Goal: Information Seeking & Learning: Learn about a topic

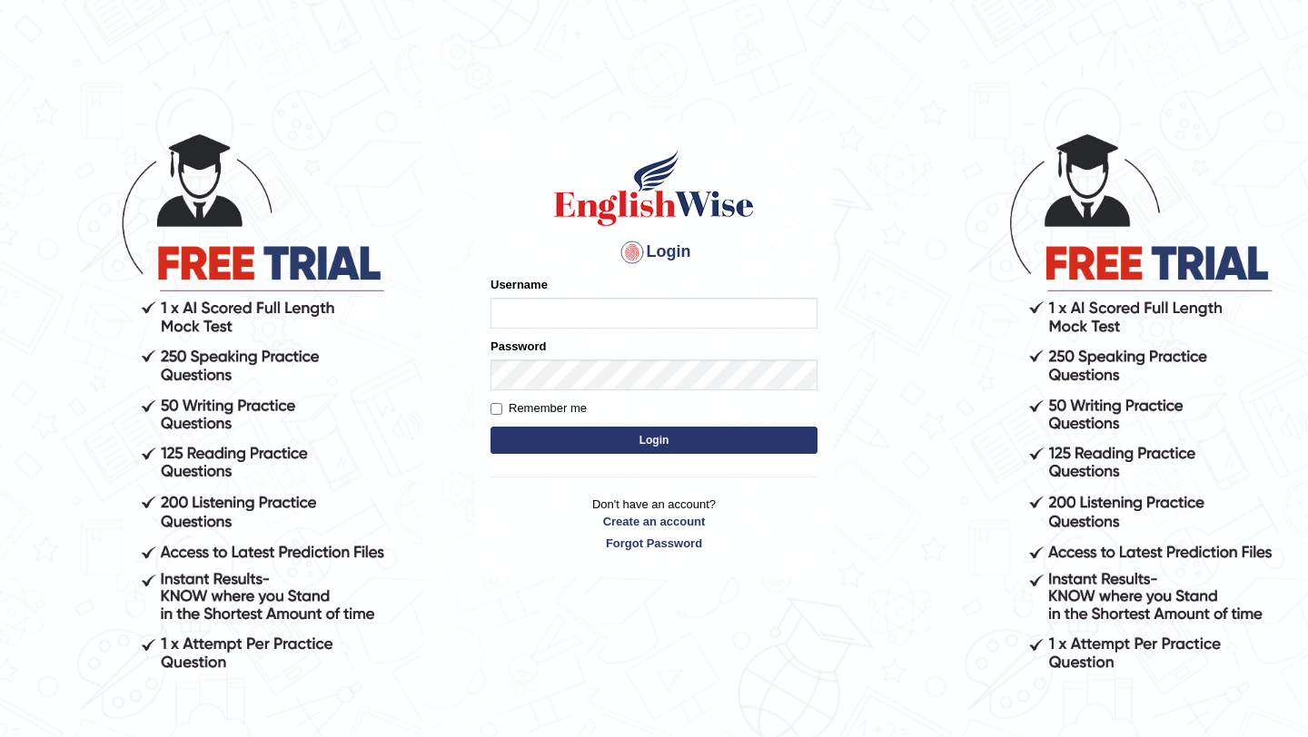
type input "manishas_mt"
click at [707, 439] on button "Login" at bounding box center [653, 440] width 327 height 27
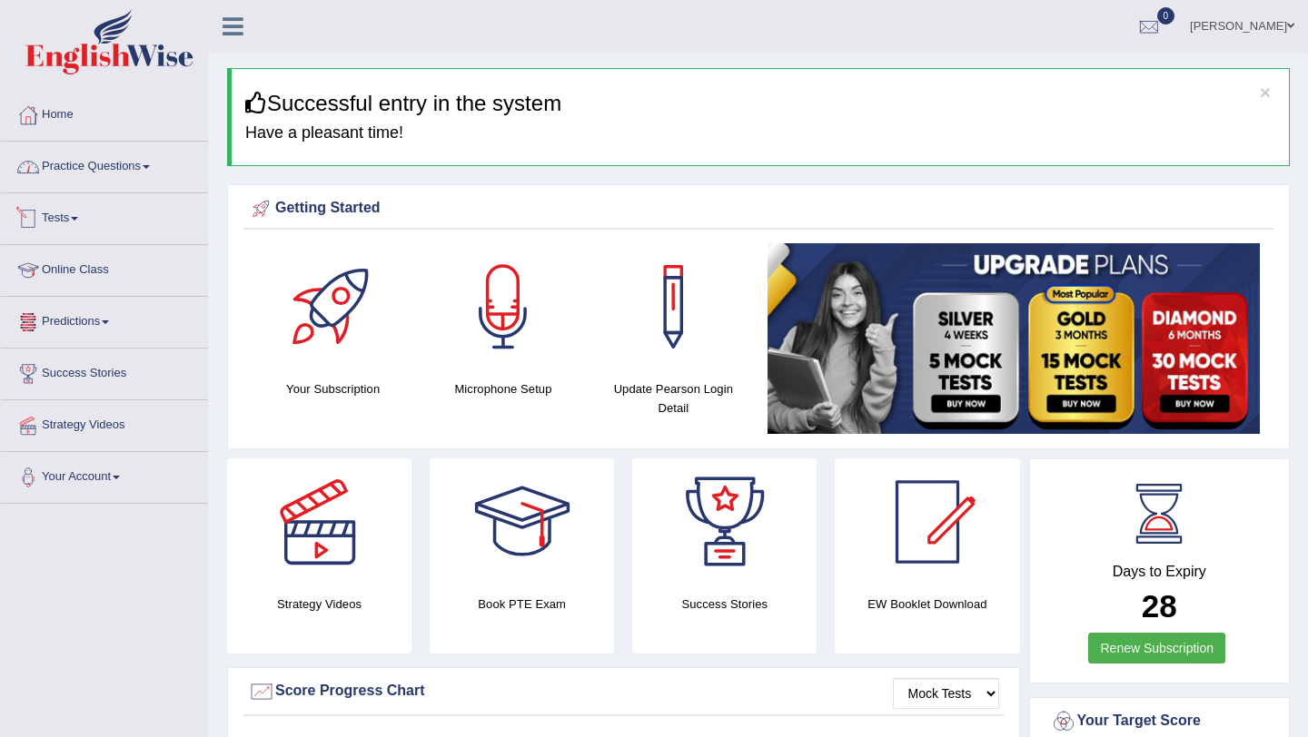
click at [117, 167] on link "Practice Questions" at bounding box center [104, 164] width 207 height 45
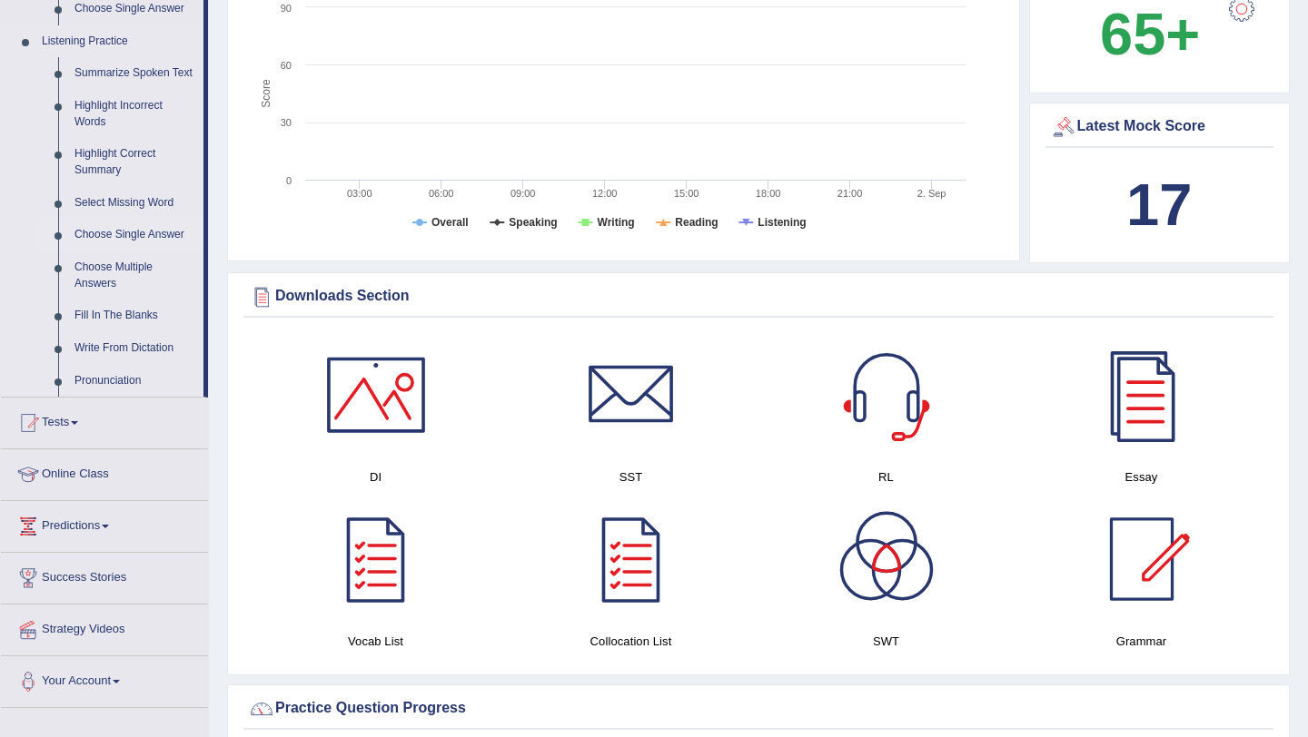
scroll to position [773, 0]
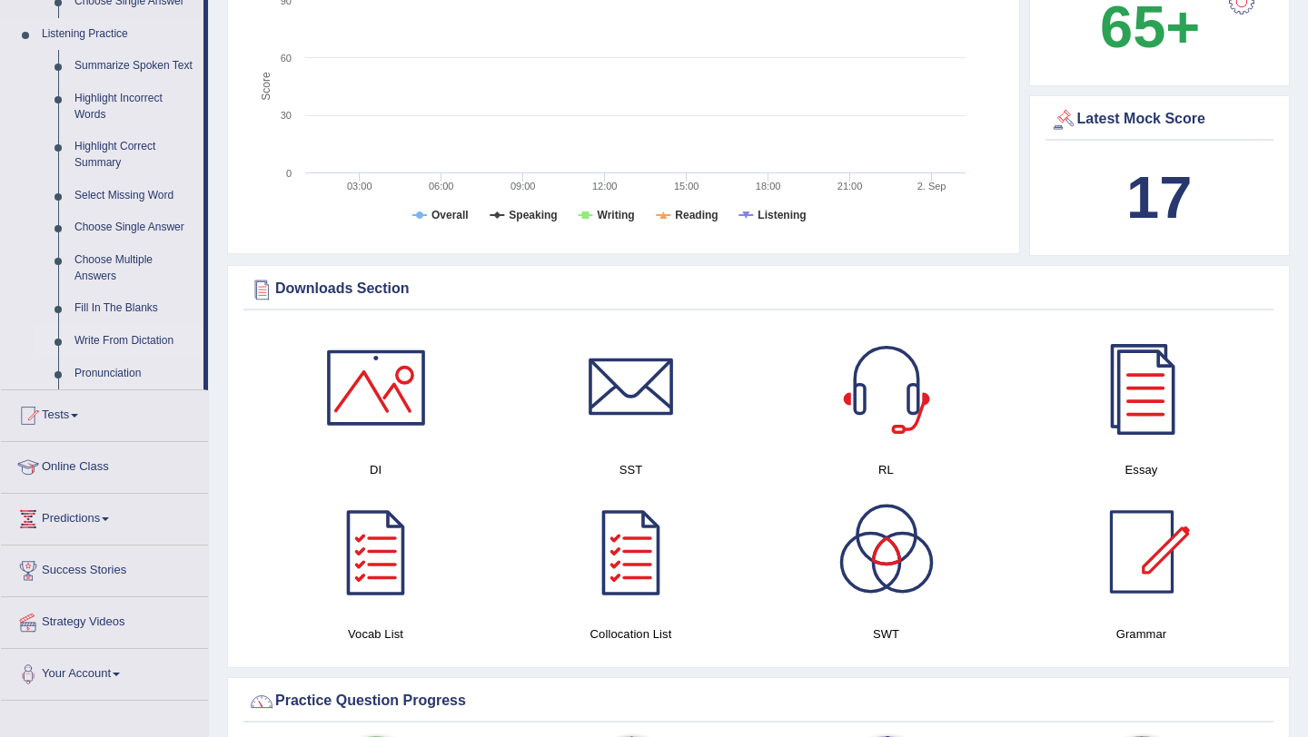
click at [100, 351] on link "Write From Dictation" at bounding box center [134, 341] width 137 height 33
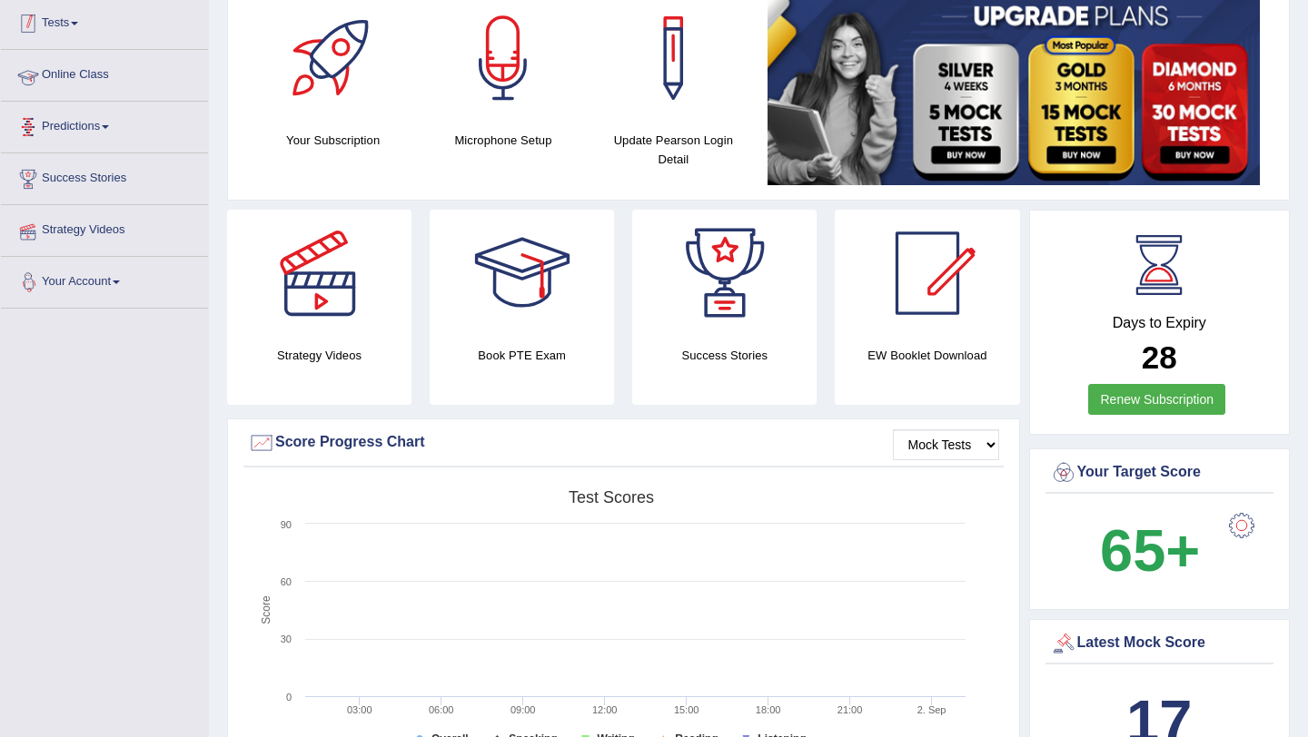
scroll to position [389, 0]
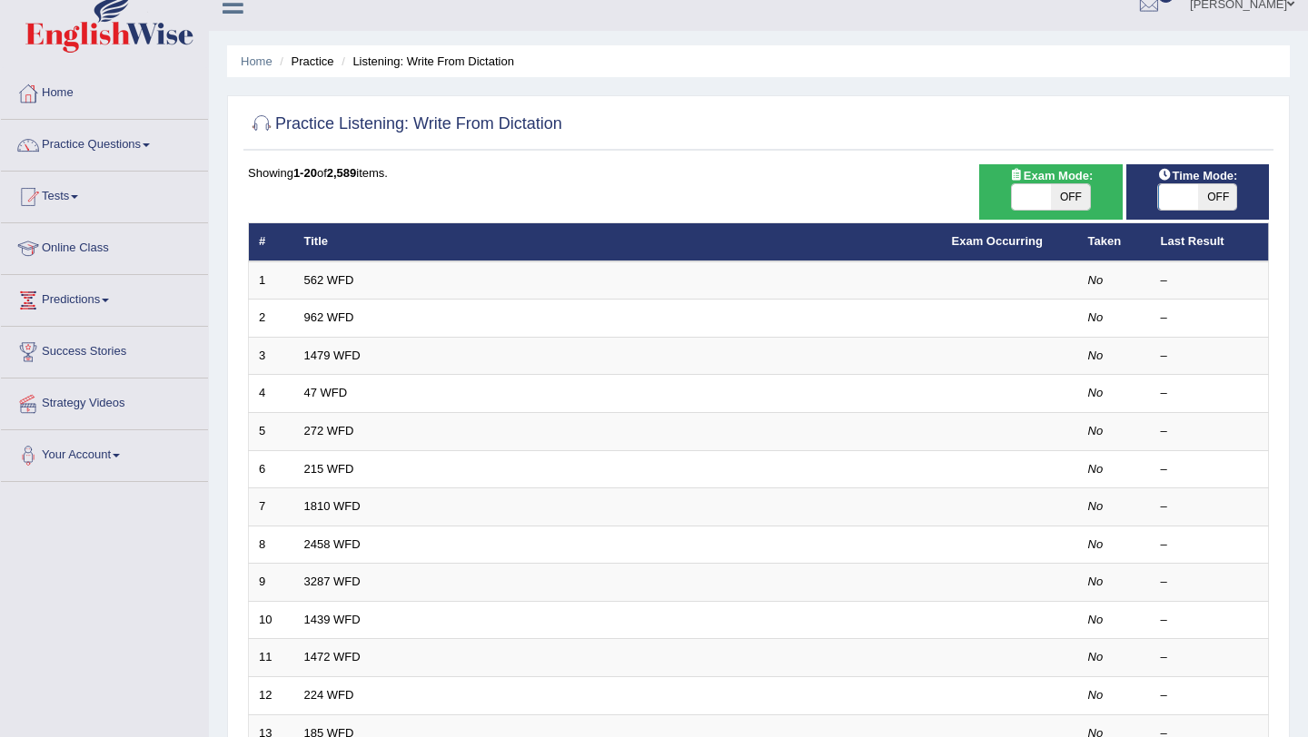
scroll to position [62, 0]
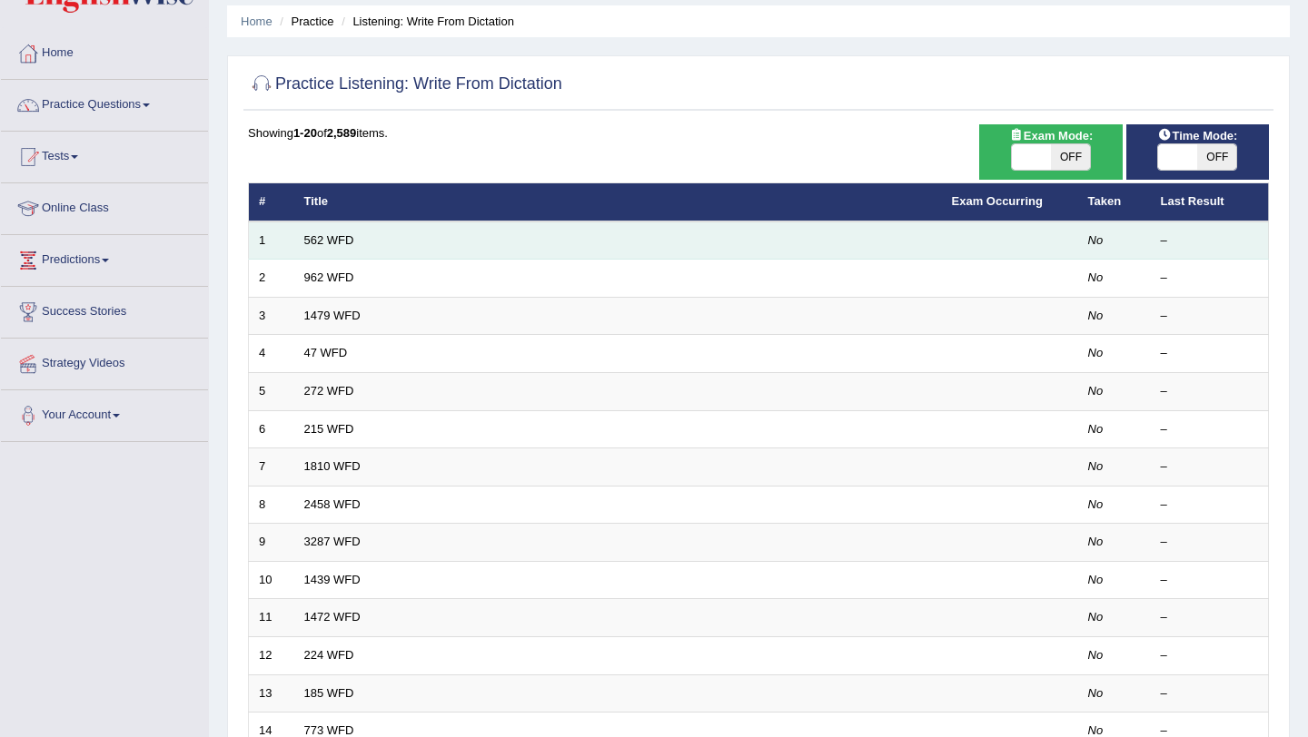
click at [445, 239] on td "562 WFD" at bounding box center [618, 241] width 648 height 38
click at [429, 252] on td "562 WFD" at bounding box center [618, 241] width 648 height 38
click at [331, 240] on link "562 WFD" at bounding box center [329, 240] width 50 height 14
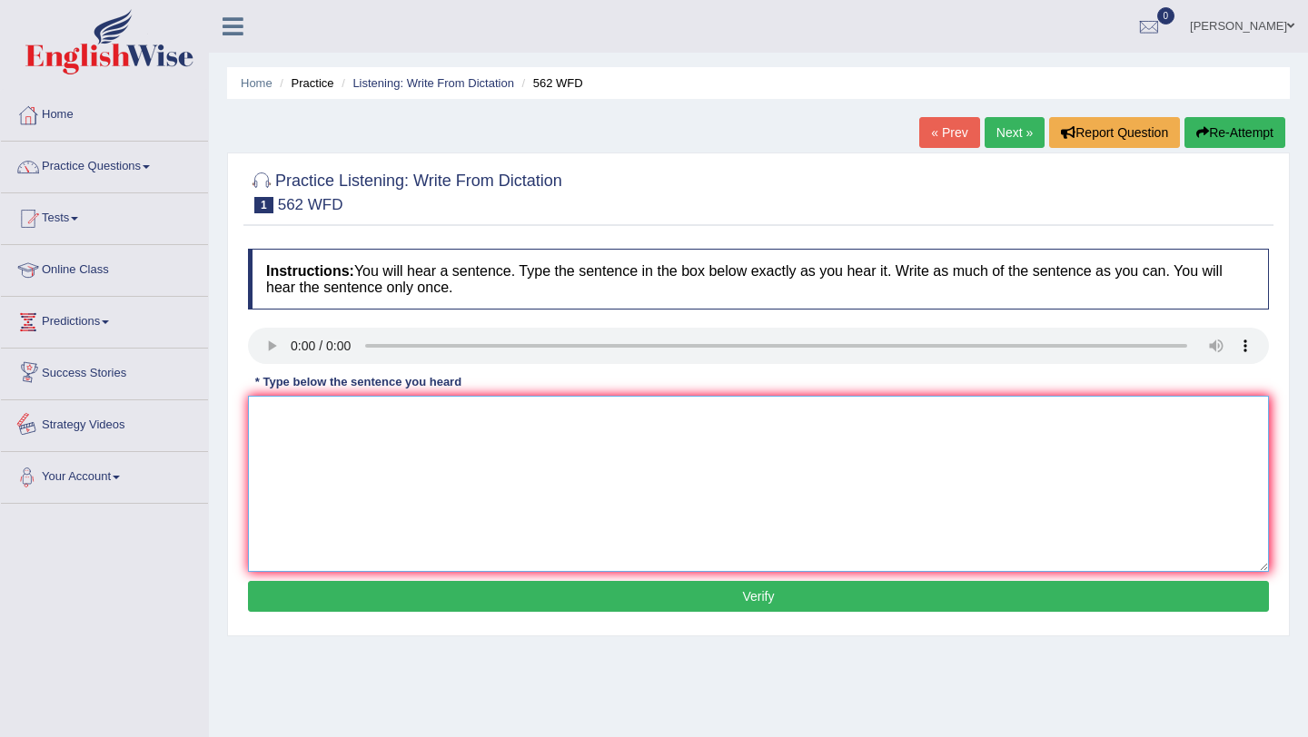
click at [319, 434] on textarea at bounding box center [758, 484] width 1021 height 176
click at [364, 415] on textarea "The gap between poor and rich doesnot not decrease." at bounding box center [758, 484] width 1021 height 176
click at [492, 415] on textarea "The gap between the poor and rich doesnot not decrease." at bounding box center [758, 484] width 1021 height 176
click at [531, 420] on textarea "The gap between the poor and rich does not not decrease." at bounding box center [758, 484] width 1021 height 176
click at [522, 413] on textarea "The gap between the poor and rich does not t decrease." at bounding box center [758, 484] width 1021 height 176
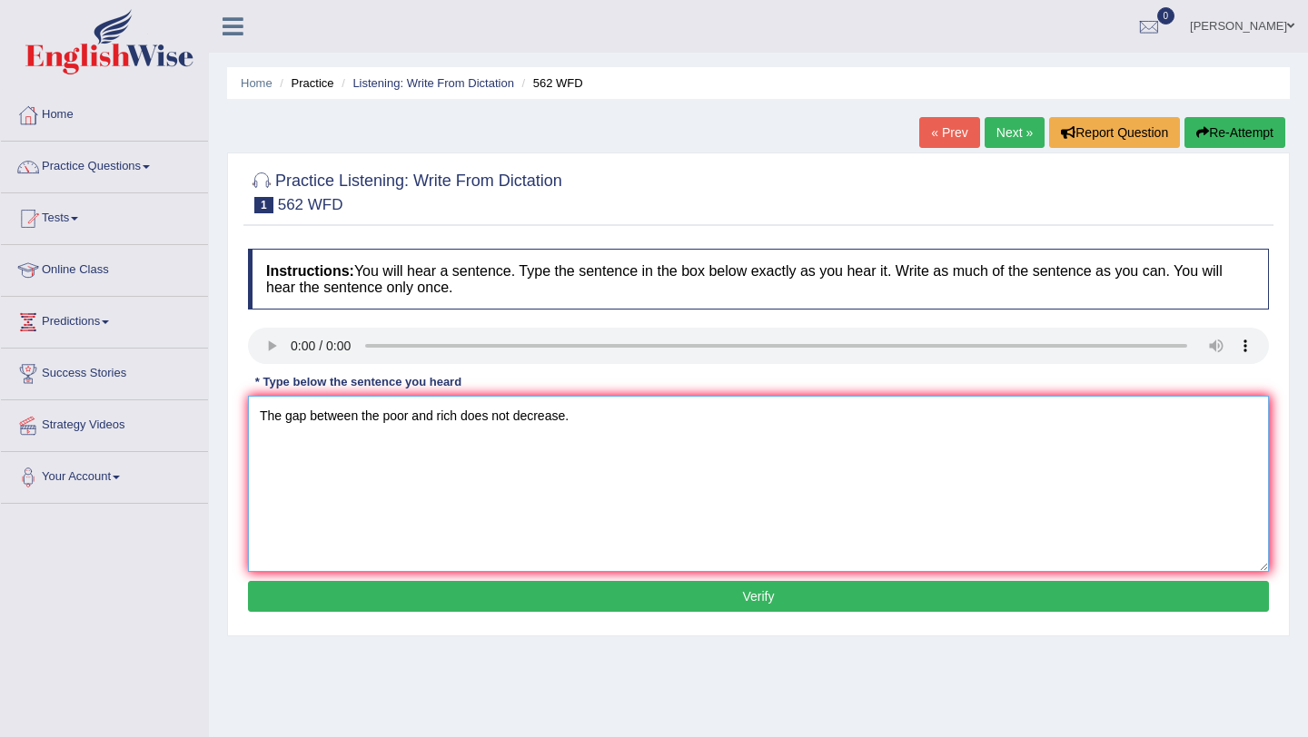
click at [410, 416] on textarea "The gap between the poor and rich does not decrease." at bounding box center [758, 484] width 1021 height 176
click at [452, 418] on textarea "The gap between the rich and rich does not decrease." at bounding box center [758, 484] width 1021 height 176
click at [575, 423] on textarea "The gap between the rich and poor does not decrease." at bounding box center [758, 484] width 1021 height 176
click at [430, 420] on textarea "The gap between the rich and poor does not decrease." at bounding box center [758, 484] width 1021 height 176
click at [613, 418] on textarea "The gap between the rich and the poor does not decrease." at bounding box center [758, 484] width 1021 height 176
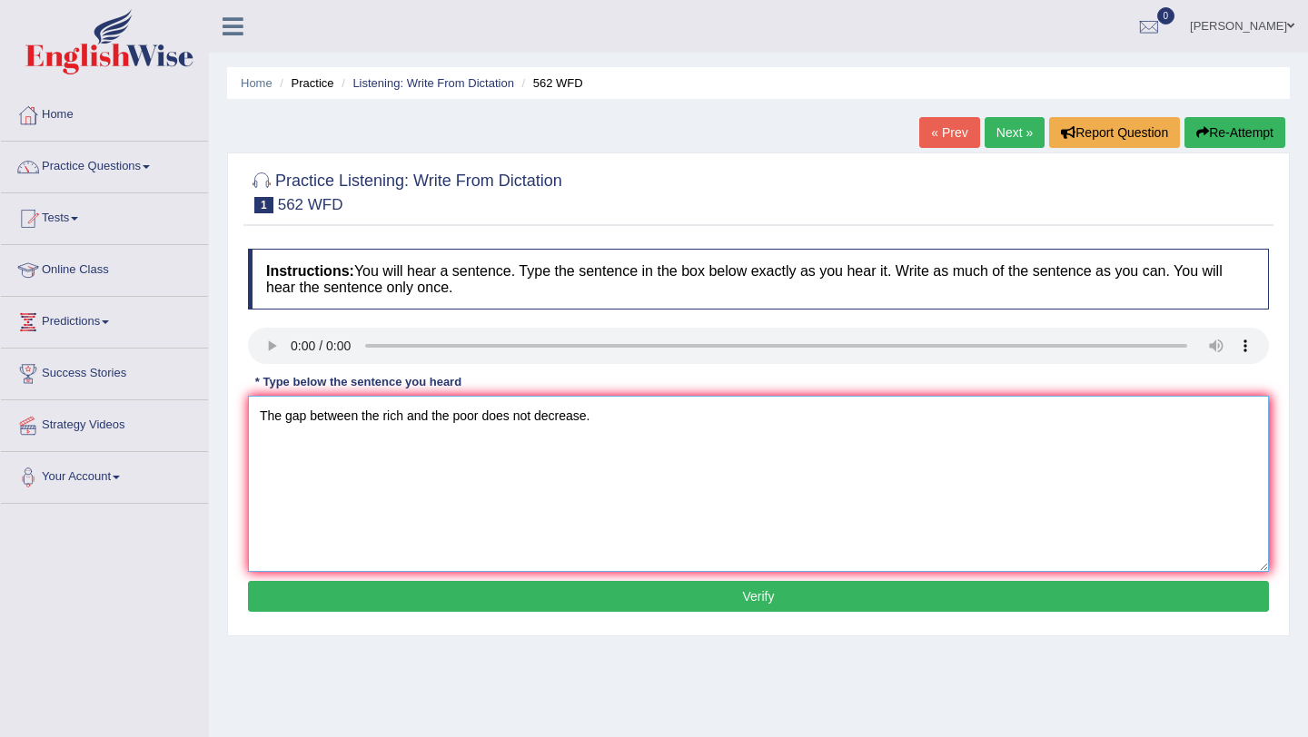
type textarea "The gap between the rich and the poor does not decrease."
click at [607, 602] on button "Verify" at bounding box center [758, 596] width 1021 height 31
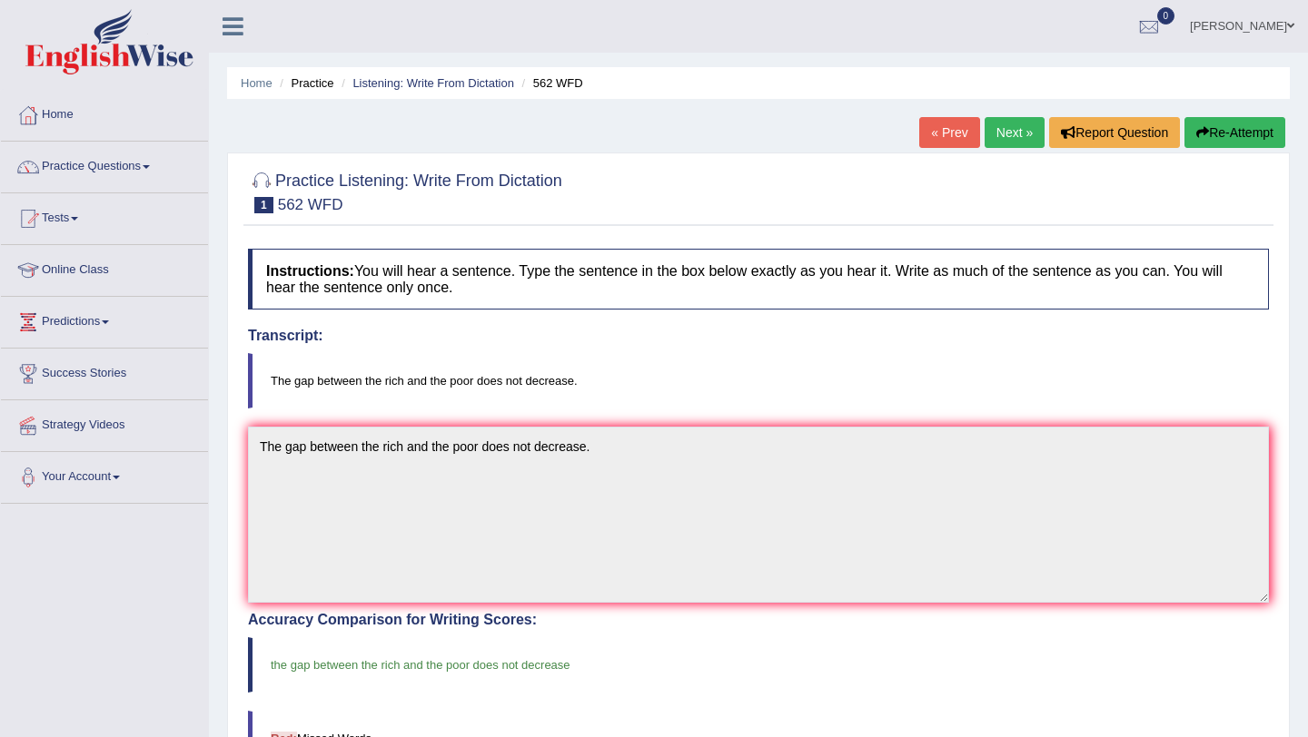
click at [1001, 139] on link "Next »" at bounding box center [1014, 132] width 60 height 31
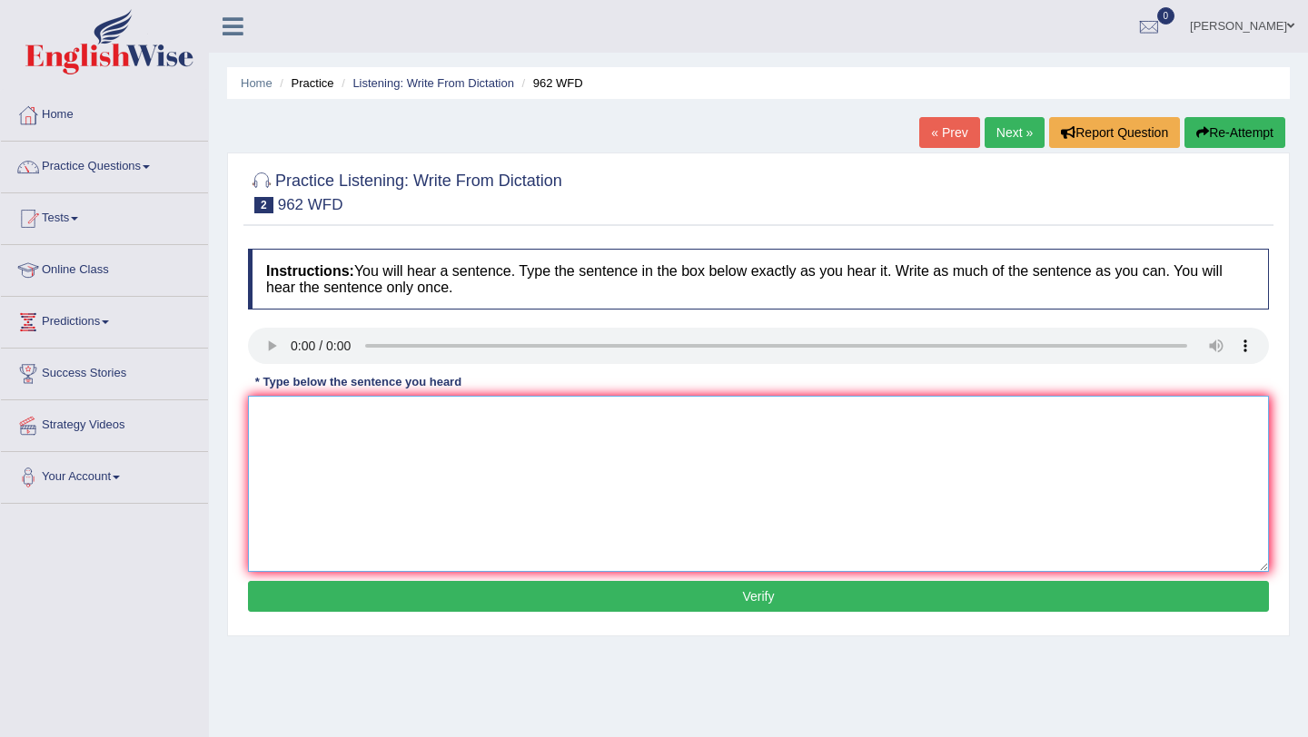
click at [282, 424] on textarea at bounding box center [758, 484] width 1021 height 176
click at [400, 418] on textarea "If you have any question about the exam please raise your hand" at bounding box center [758, 484] width 1021 height 176
click at [350, 419] on textarea "If you have any question about the exam please raise your hand" at bounding box center [758, 484] width 1021 height 176
click at [401, 415] on textarea "If you have any question about the exam please raise your hand" at bounding box center [758, 484] width 1021 height 176
click at [686, 422] on textarea "If you have any question questions about the exam please raise your hand" at bounding box center [758, 484] width 1021 height 176
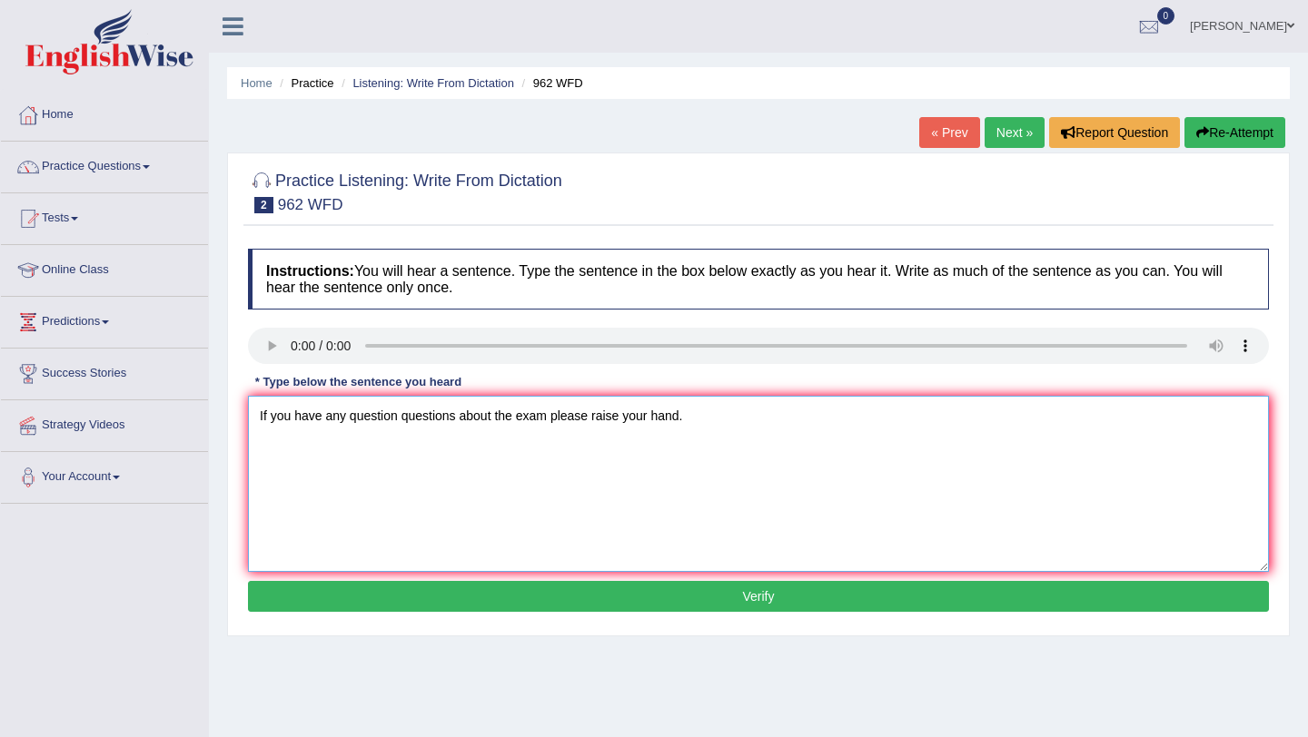
type textarea "If you have any question questions about the exam please raise your hand."
click at [663, 606] on button "Verify" at bounding box center [758, 596] width 1021 height 31
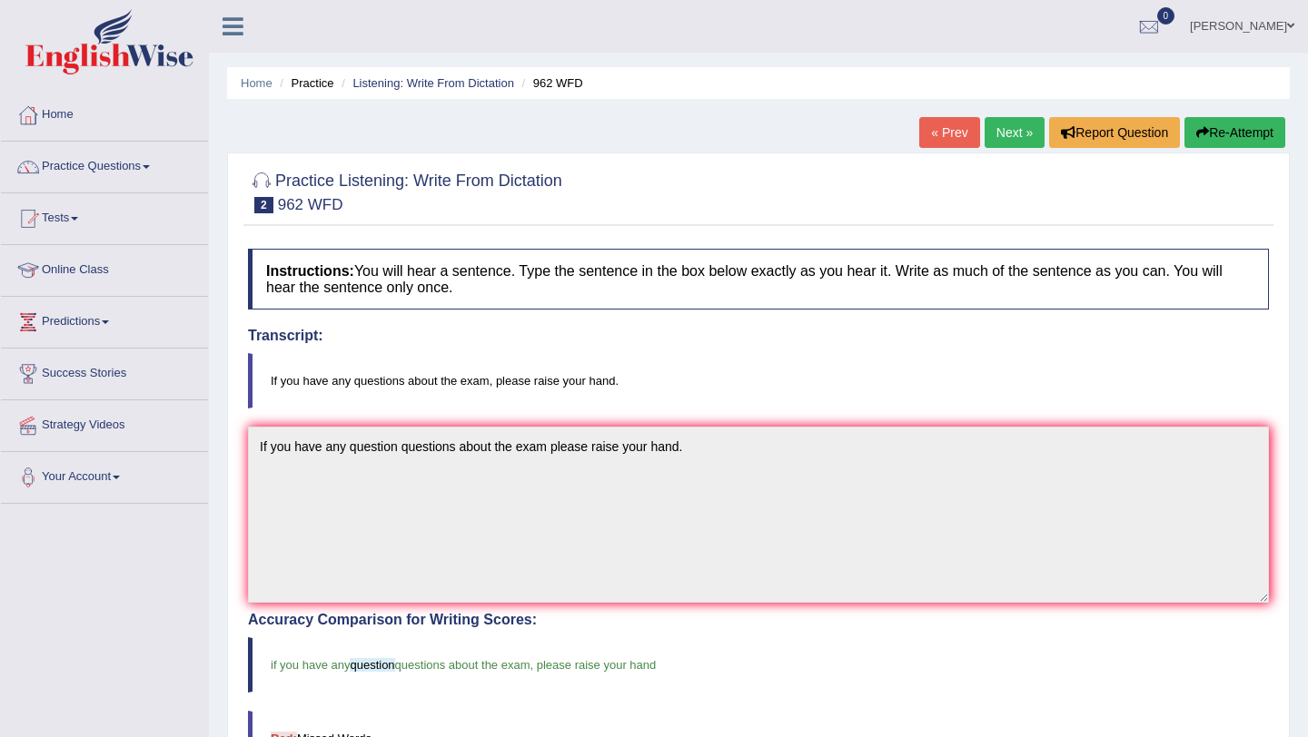
click at [1004, 130] on link "Next »" at bounding box center [1014, 132] width 60 height 31
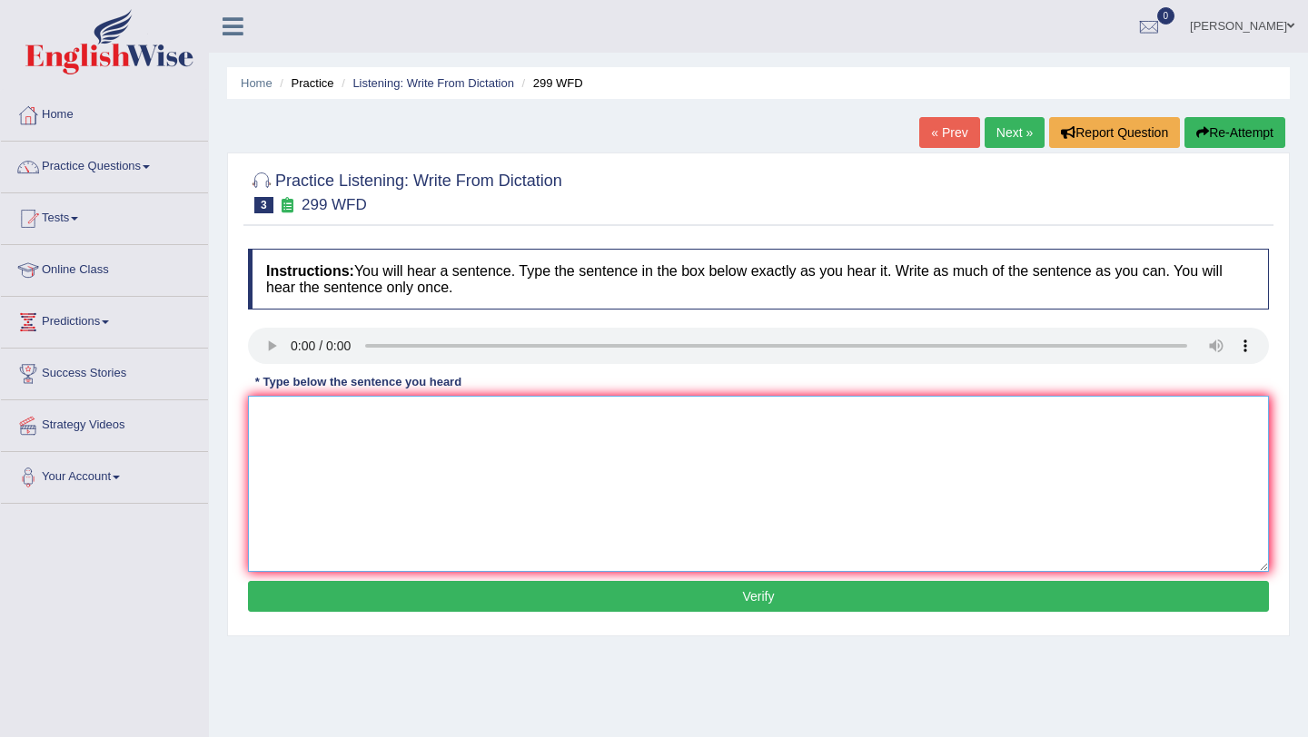
click at [287, 422] on textarea at bounding box center [758, 484] width 1021 height 176
click at [407, 416] on textarea "student representative will visit the classes" at bounding box center [758, 484] width 1021 height 176
click at [538, 425] on textarea "student representative will be visit the classes" at bounding box center [758, 484] width 1021 height 176
click at [454, 415] on textarea "student representative will be visit the classes with voting form" at bounding box center [758, 484] width 1021 height 176
click at [662, 424] on textarea "student representative will be visit visting the classes with voting form" at bounding box center [758, 484] width 1021 height 176
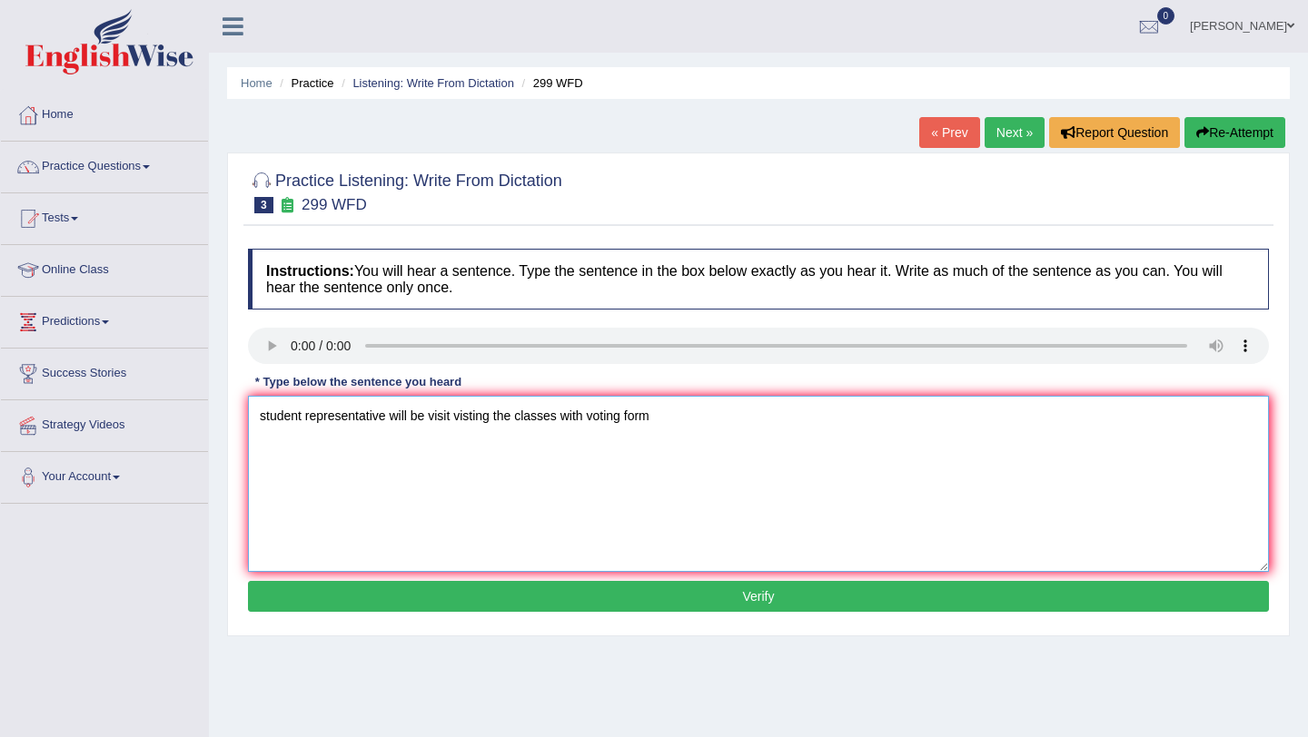
click at [387, 416] on textarea "student representative will be visit visting the classes with voting form" at bounding box center [758, 484] width 1021 height 176
click at [756, 415] on textarea "student representative representatives will be visit visting the classes with v…" at bounding box center [758, 484] width 1021 height 176
type textarea "student representative representatives will be visit visting the classes with v…"
click at [783, 591] on button "Verify" at bounding box center [758, 596] width 1021 height 31
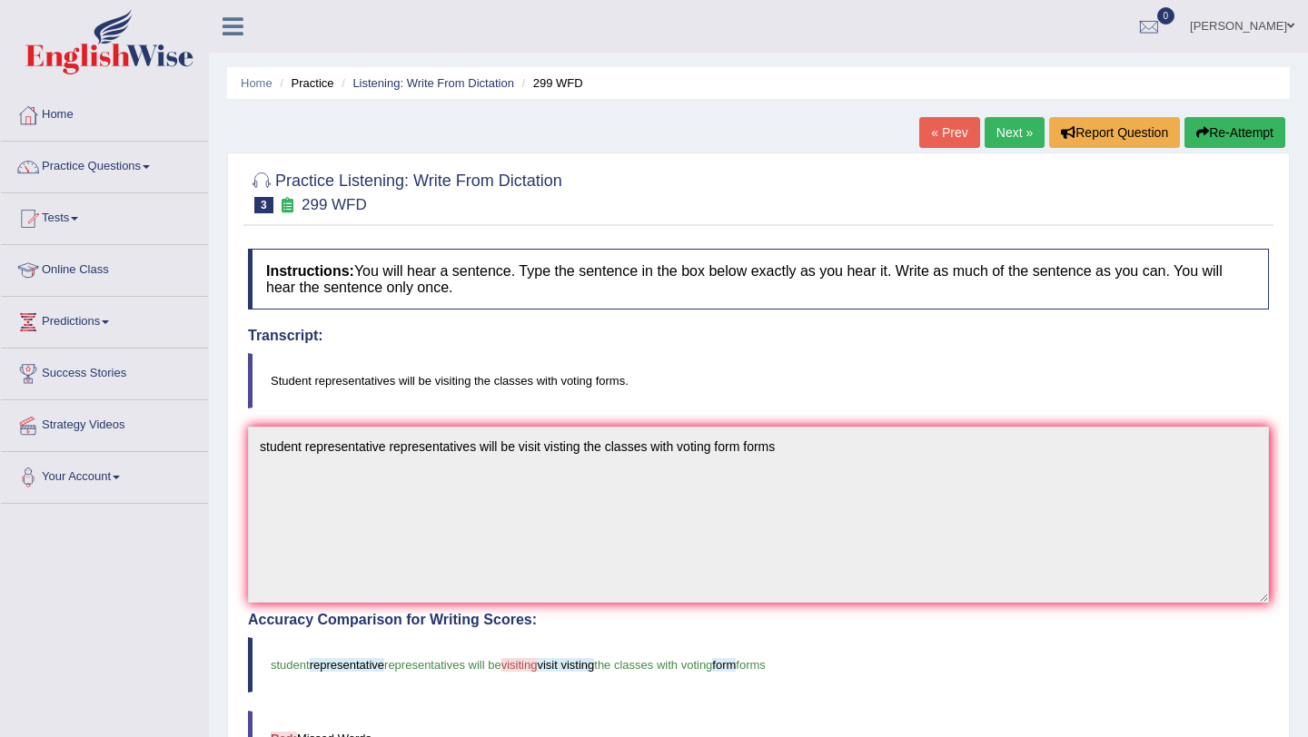
click at [1000, 130] on link "Next »" at bounding box center [1014, 132] width 60 height 31
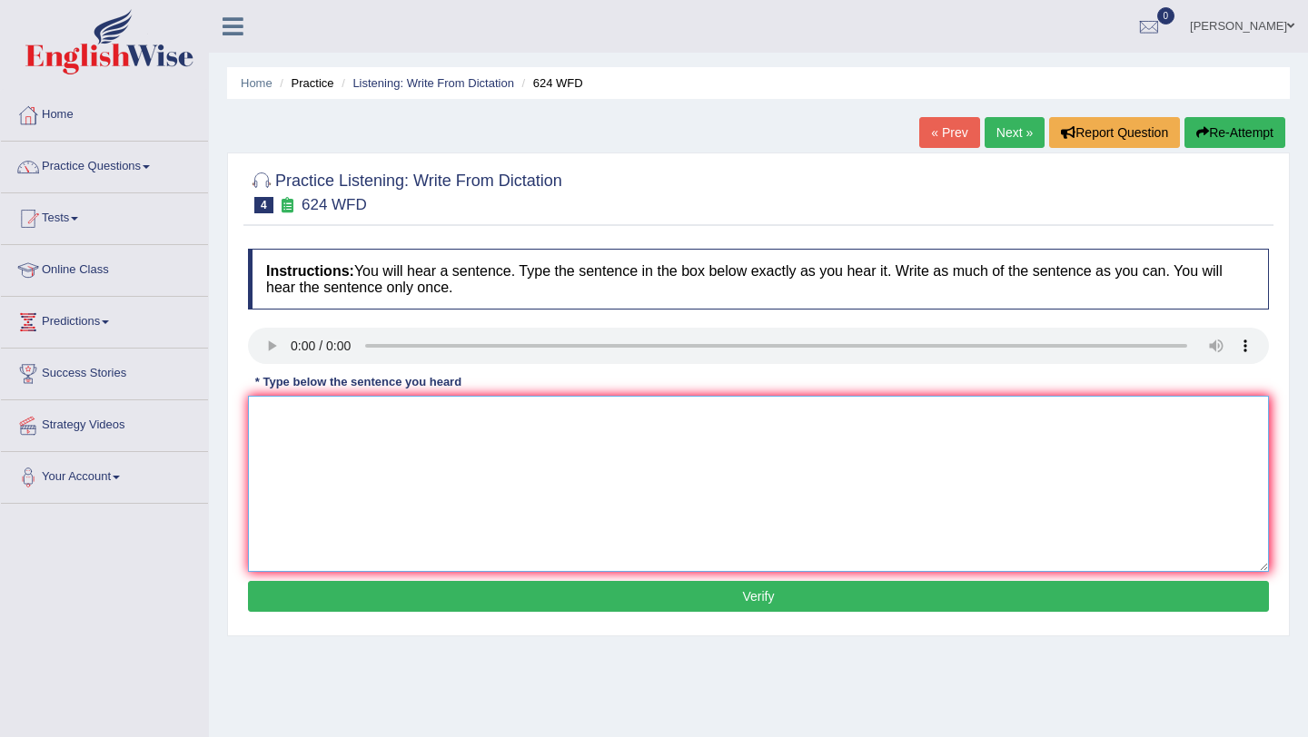
click at [351, 458] on textarea at bounding box center [758, 484] width 1021 height 176
click at [309, 420] on textarea "Our core help to critical thinking of independence learning" at bounding box center [758, 484] width 1021 height 176
click at [351, 419] on textarea "Our course help to critical thinking of independence learning" at bounding box center [758, 484] width 1021 height 176
click at [368, 422] on textarea "Our course help to critical thinking of independence learning" at bounding box center [758, 484] width 1021 height 176
click at [330, 416] on textarea "Our course help to improve critical thinking of independence learning" at bounding box center [758, 484] width 1021 height 176
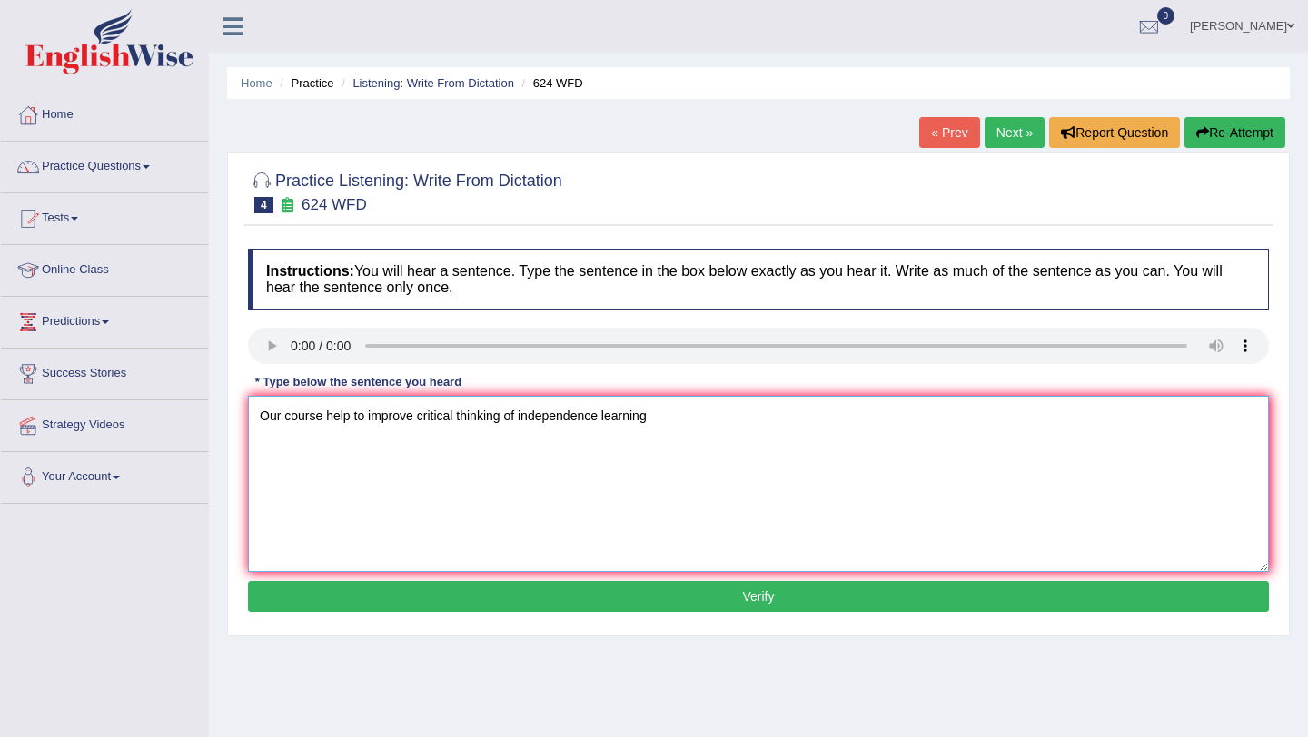
click at [323, 416] on textarea "Our course help to improve critical thinking of independence learning" at bounding box center [758, 484] width 1021 height 176
click at [710, 422] on textarea "Our course courses help to improve critical thinking of independence learning" at bounding box center [758, 484] width 1021 height 176
click at [555, 420] on textarea "Our course courses help to improve critical thinking of independence learning l…" at bounding box center [758, 484] width 1021 height 176
click at [676, 420] on textarea "Our course courses help to improve critical thinking and of independence learni…" at bounding box center [758, 484] width 1021 height 176
click at [728, 419] on textarea "Our course courses help to improve critical thinking and of independence indepe…" at bounding box center [758, 484] width 1021 height 176
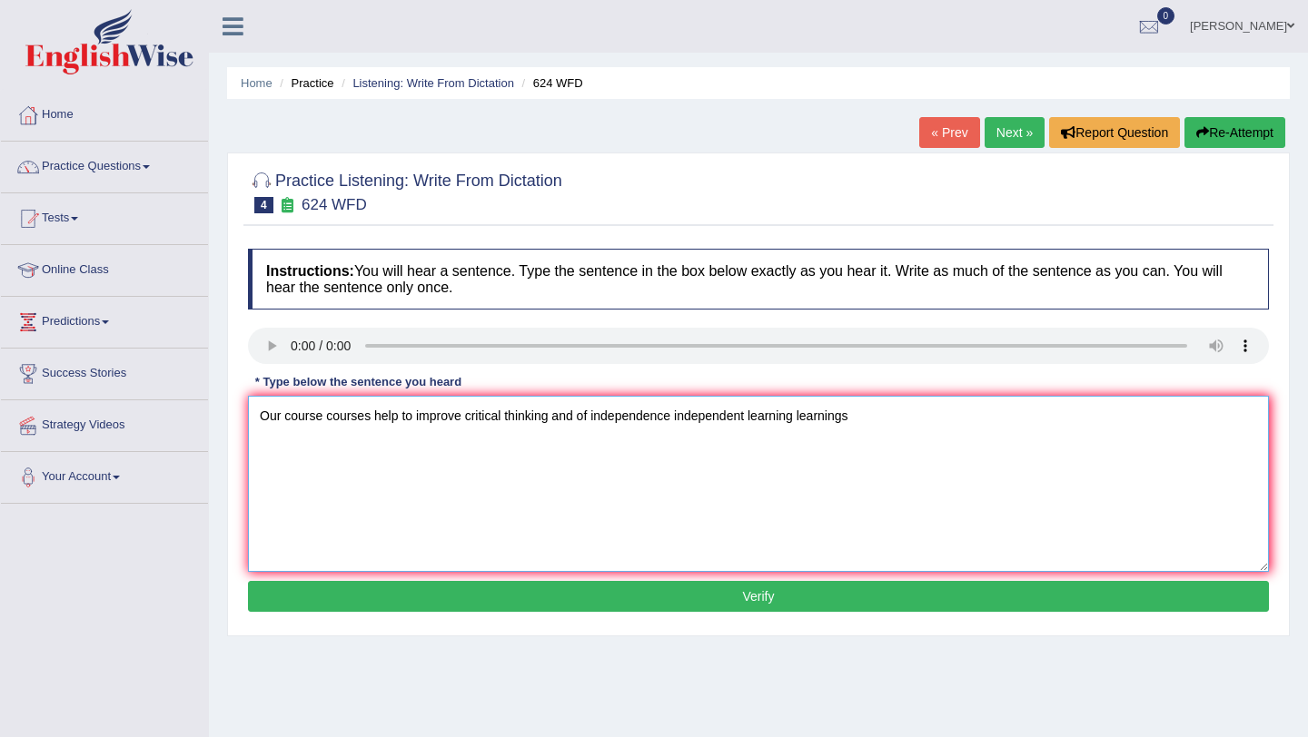
click at [868, 422] on textarea "Our course courses help to improve critical thinking and of independence indepe…" at bounding box center [758, 484] width 1021 height 176
type textarea "Our course courses help to improve critical thinking and of independence indepe…"
click at [723, 607] on button "Verify" at bounding box center [758, 596] width 1021 height 31
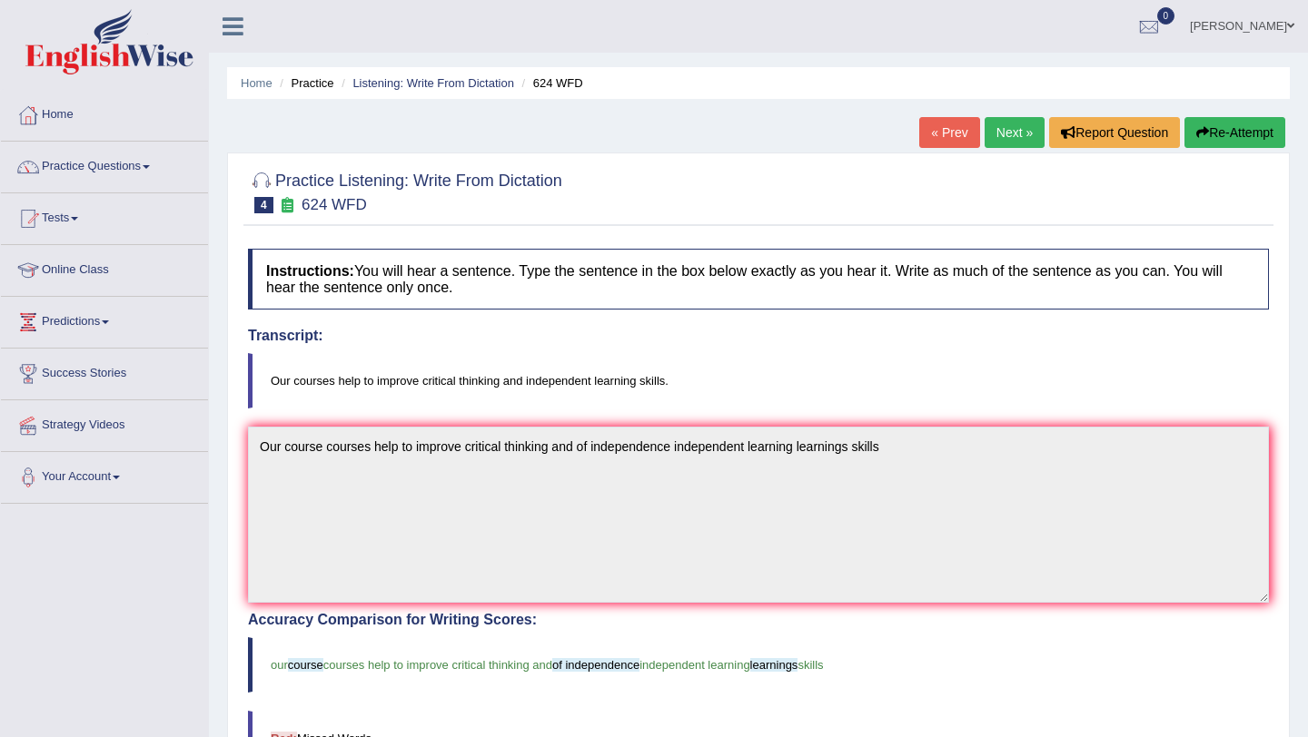
click at [1015, 114] on div "Home Practice Listening: Write From Dictation 624 WFD « Prev Next » Report Ques…" at bounding box center [758, 565] width 1099 height 1131
click at [1005, 136] on link "Next »" at bounding box center [1014, 132] width 60 height 31
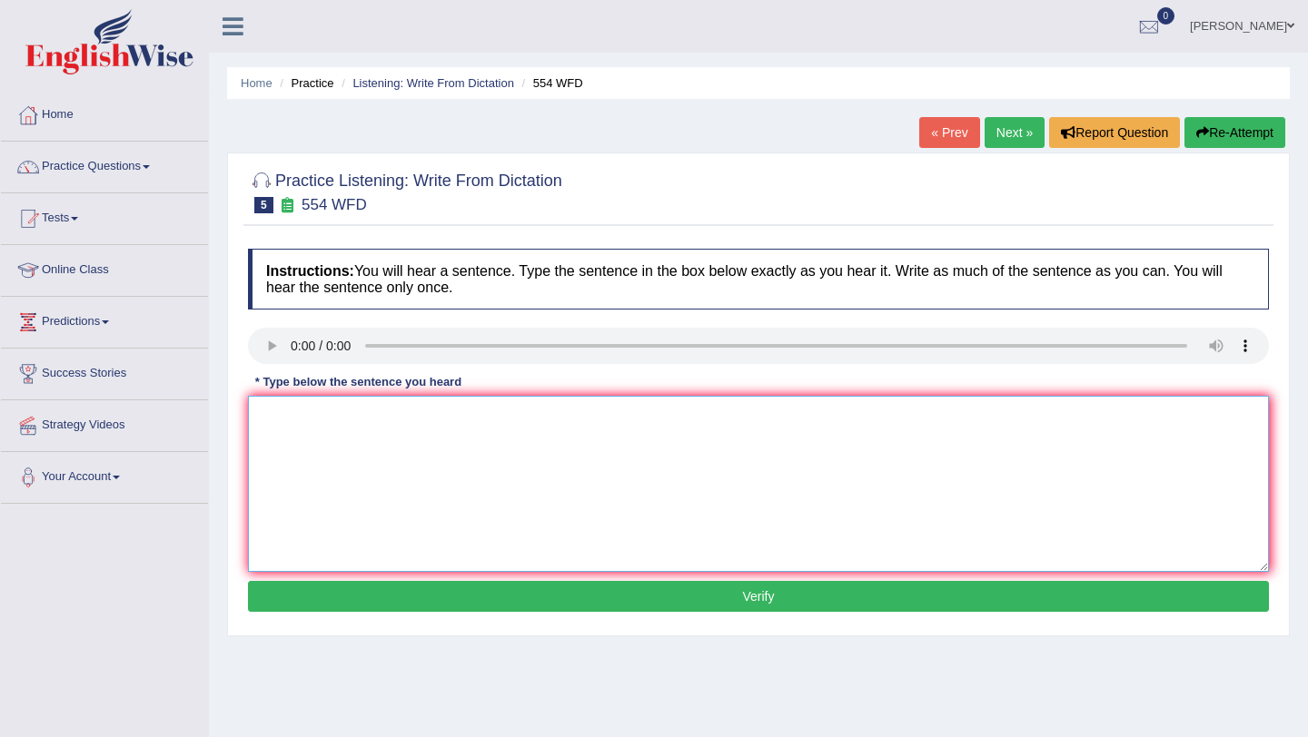
click at [315, 426] on textarea at bounding box center [758, 484] width 1021 height 176
type textarea "We are able to work in a team"
click at [430, 410] on textarea "We are able to work in a team" at bounding box center [758, 484] width 1021 height 176
click at [776, 599] on button "Verify" at bounding box center [758, 596] width 1021 height 31
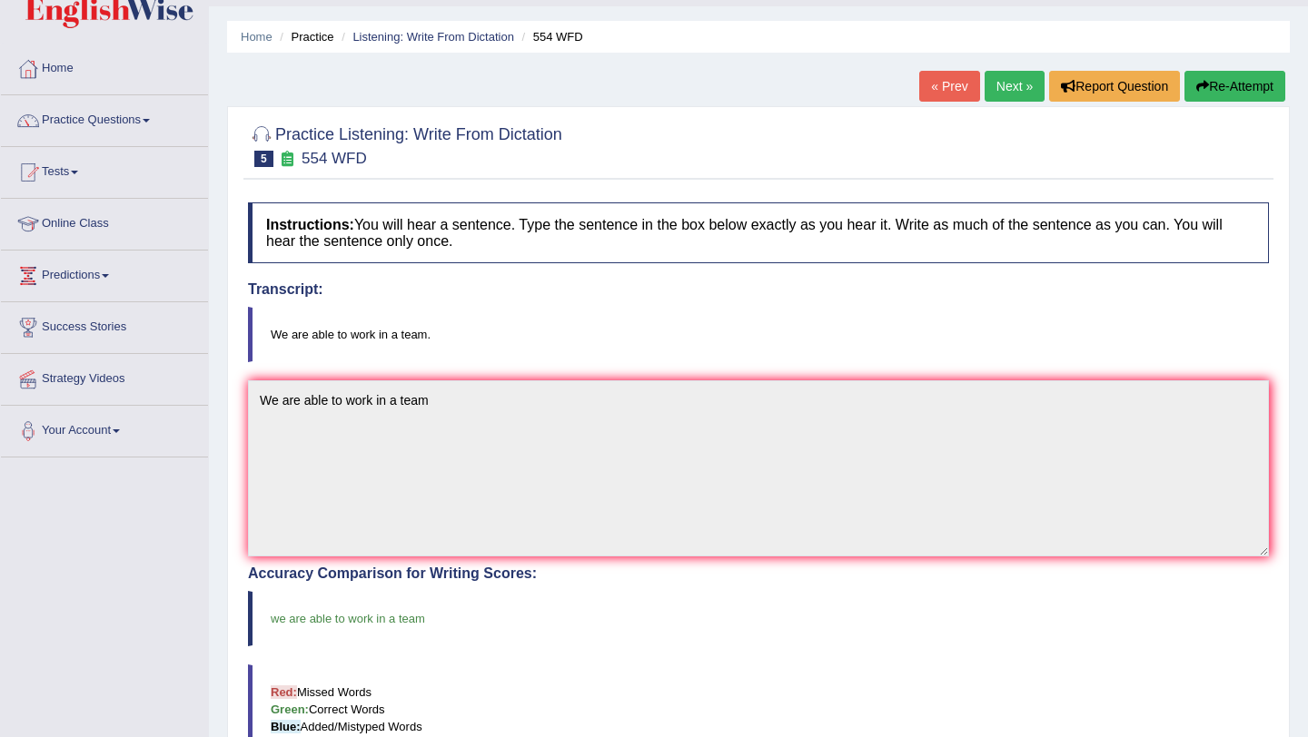
scroll to position [35, 0]
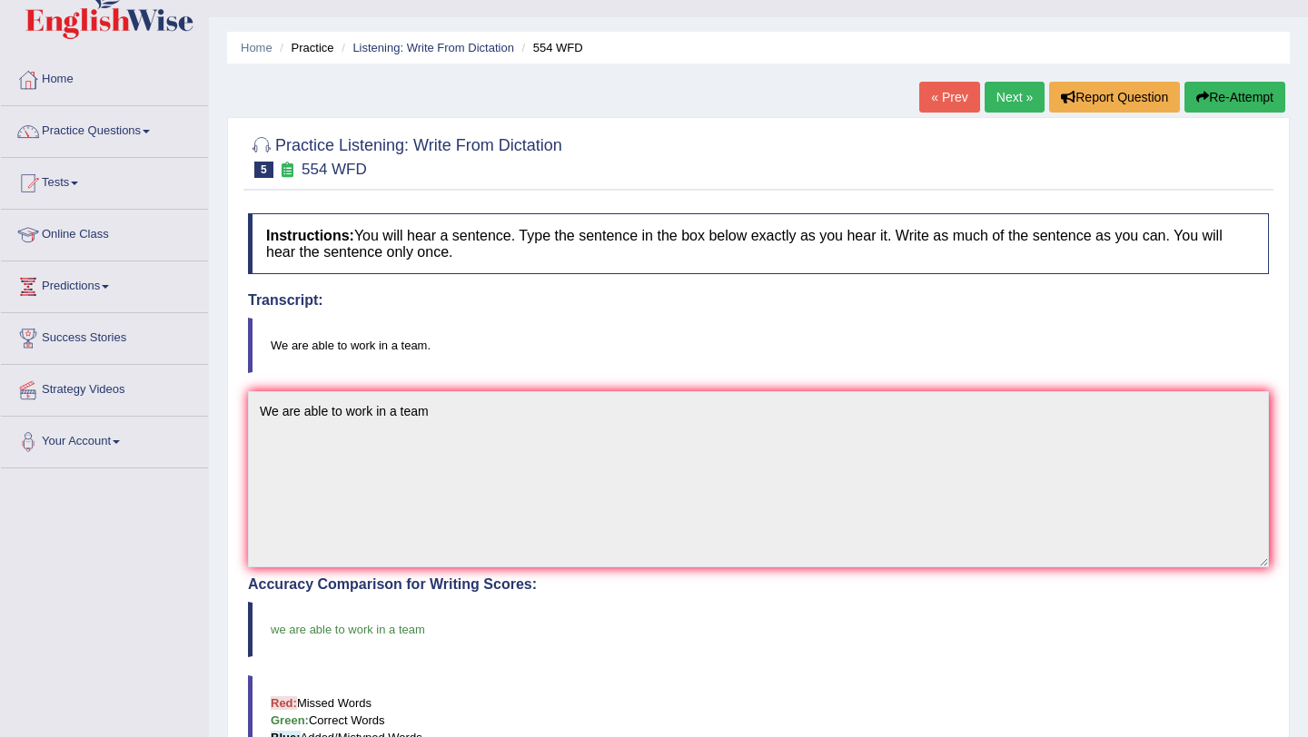
click at [1004, 98] on link "Next »" at bounding box center [1014, 97] width 60 height 31
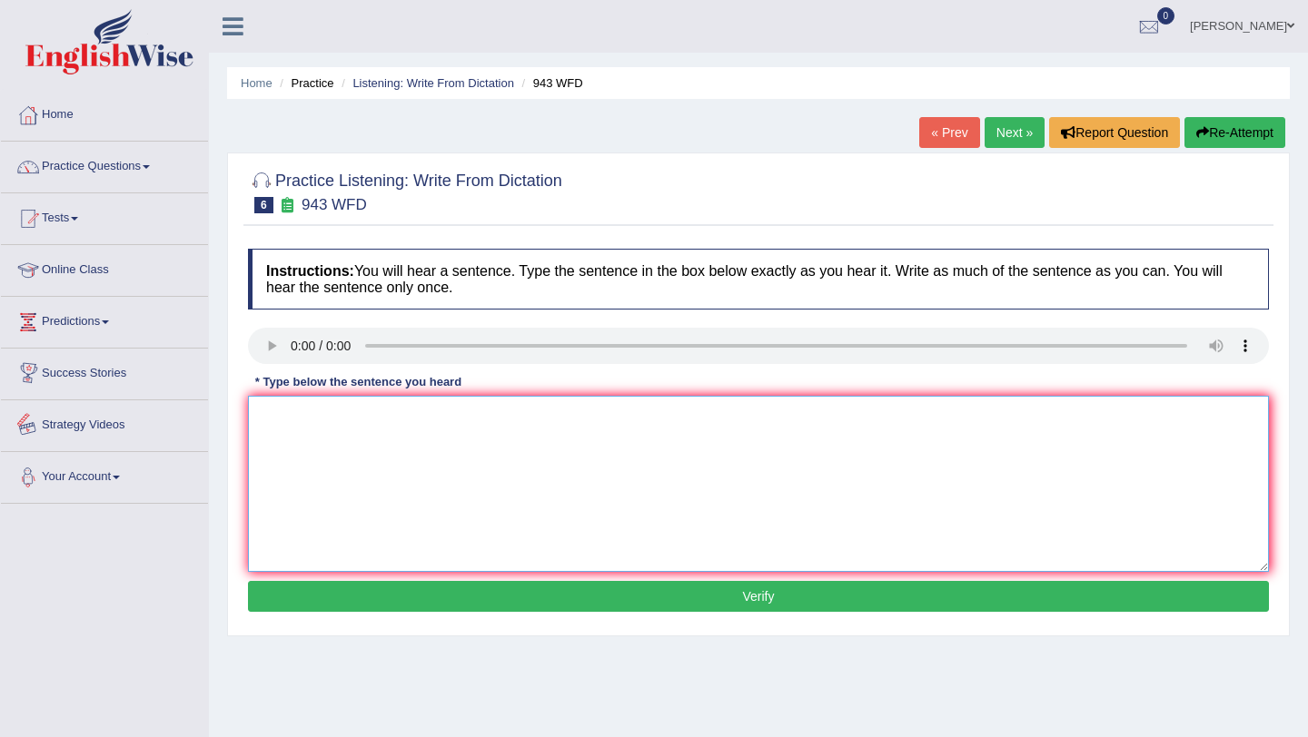
click at [299, 464] on textarea at bounding box center [758, 484] width 1021 height 176
click at [454, 422] on textarea "Farming method has develop" at bounding box center [758, 484] width 1021 height 176
click at [381, 425] on textarea "Farming method has develop greatly in recently" at bounding box center [758, 484] width 1021 height 176
click at [446, 417] on textarea "Farming method across develop greatly in recently" at bounding box center [758, 484] width 1021 height 176
click at [624, 430] on textarea "Farming method across develop developed greatly in recently" at bounding box center [758, 484] width 1021 height 176
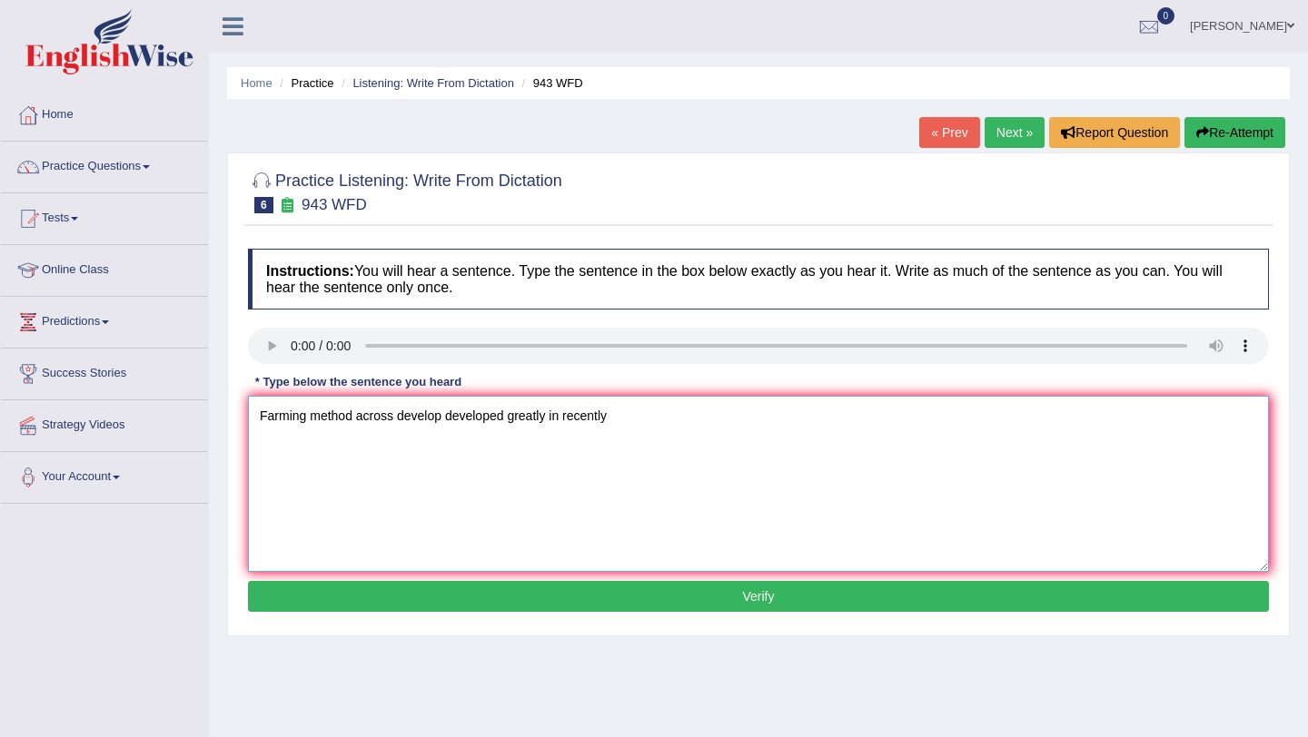
click at [327, 437] on textarea "Farming method across develop developed greatly in recently" at bounding box center [758, 484] width 1021 height 176
click at [405, 440] on textarea "Farming method across develop developed greatly in recently" at bounding box center [758, 484] width 1021 height 176
click at [397, 419] on textarea "Farming method across develop developed greatly in recently" at bounding box center [758, 484] width 1021 height 176
click at [355, 418] on textarea "Farming method across the world develop developed greatly in recently" at bounding box center [758, 484] width 1021 height 176
click at [618, 420] on textarea "Farming method methods across the world develop developed greatly in recently" at bounding box center [758, 484] width 1021 height 176
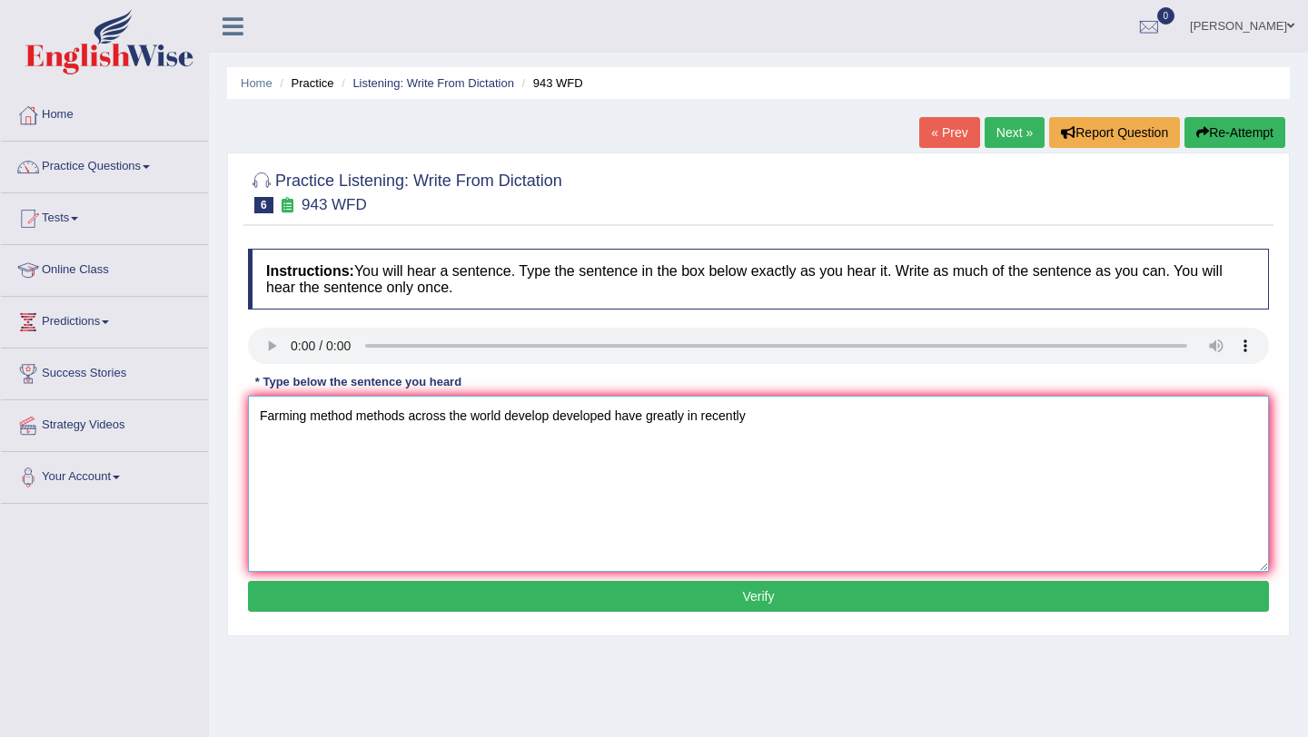
type textarea "Farming method methods across the world develop developed have greatly in recen…"
click at [636, 599] on button "Verify" at bounding box center [758, 596] width 1021 height 31
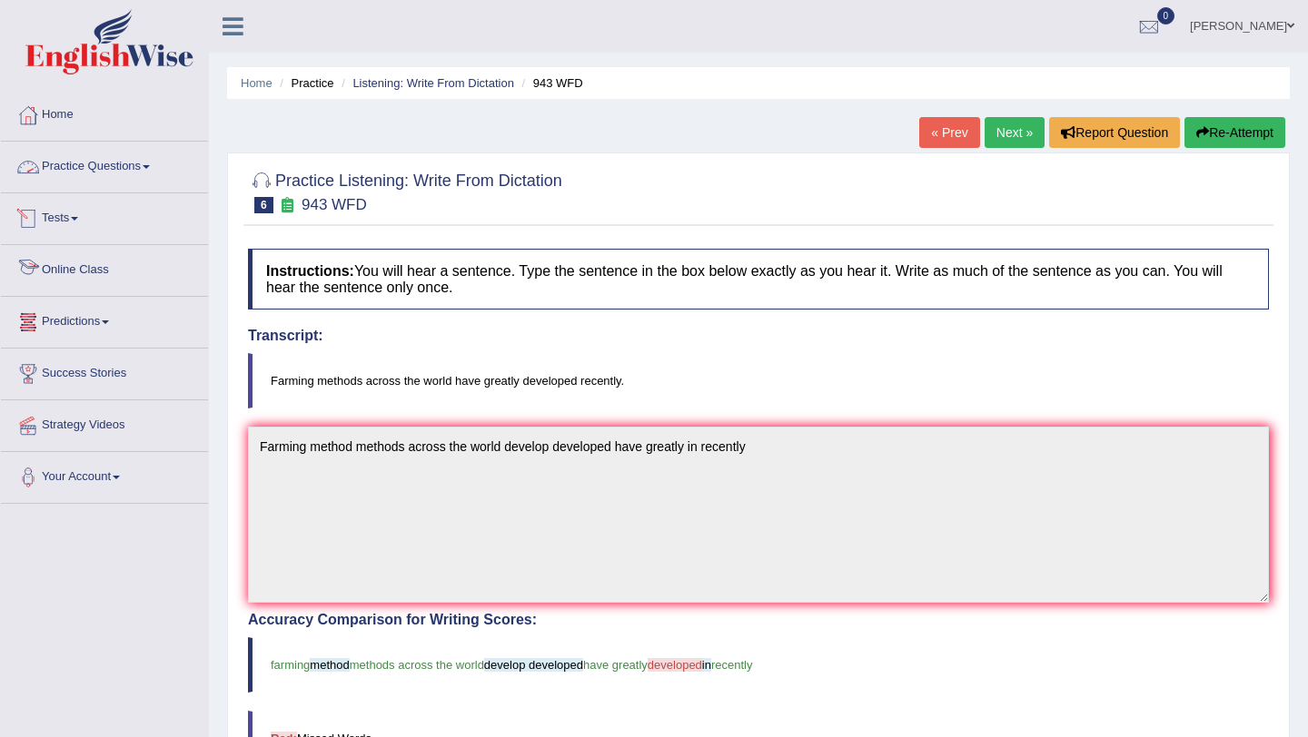
click at [112, 160] on link "Practice Questions" at bounding box center [104, 164] width 207 height 45
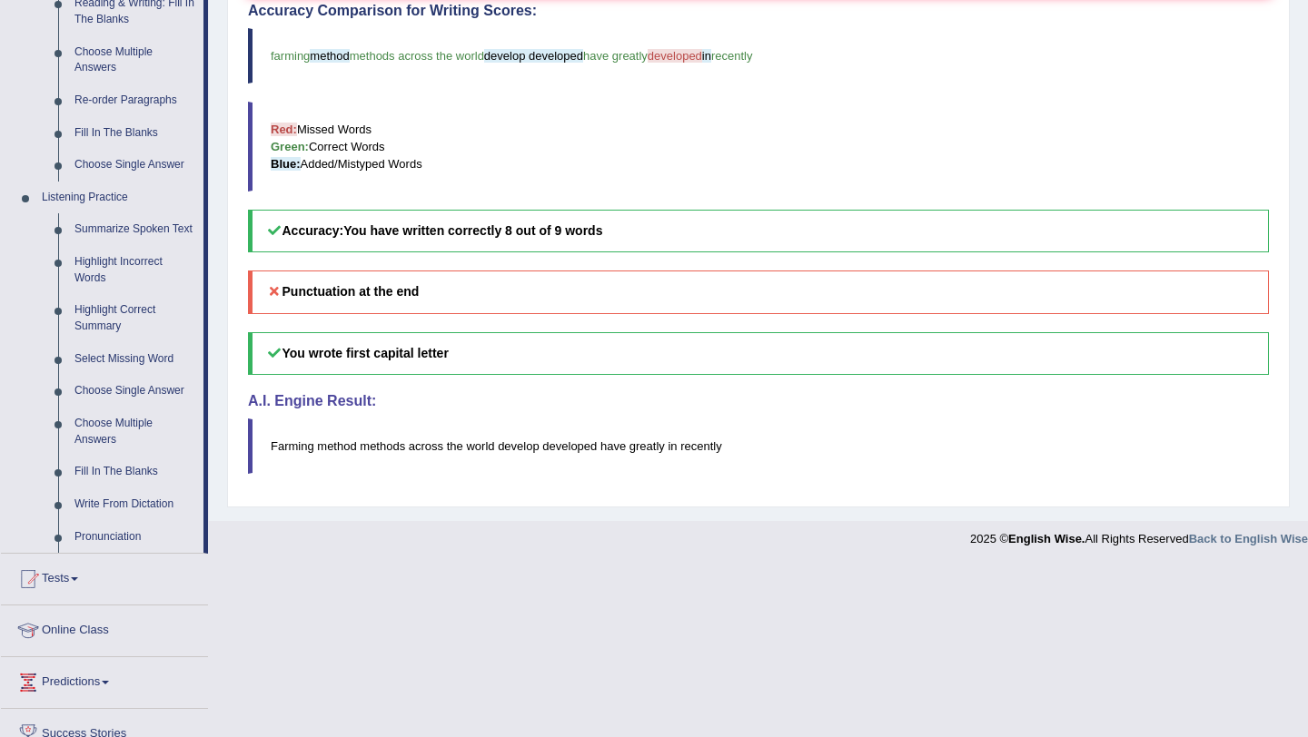
scroll to position [612, 0]
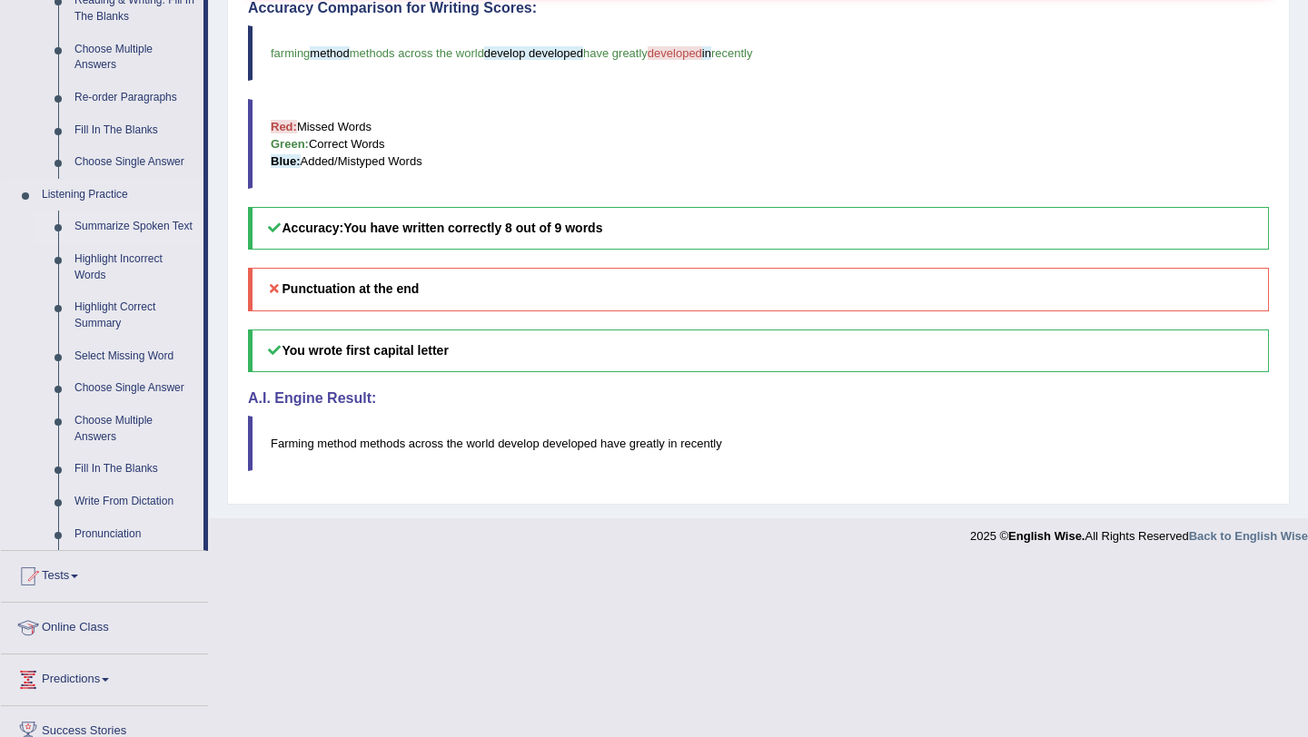
click at [97, 229] on link "Summarize Spoken Text" at bounding box center [134, 227] width 137 height 33
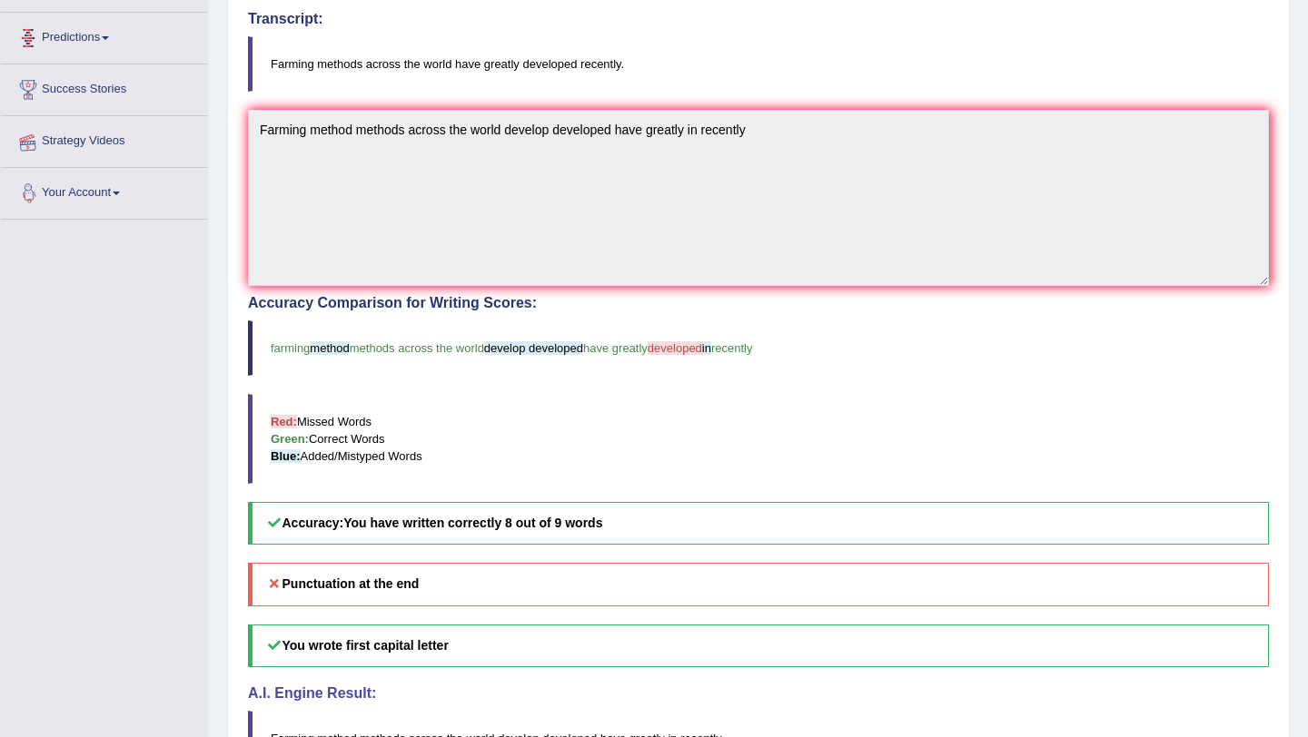
scroll to position [439, 0]
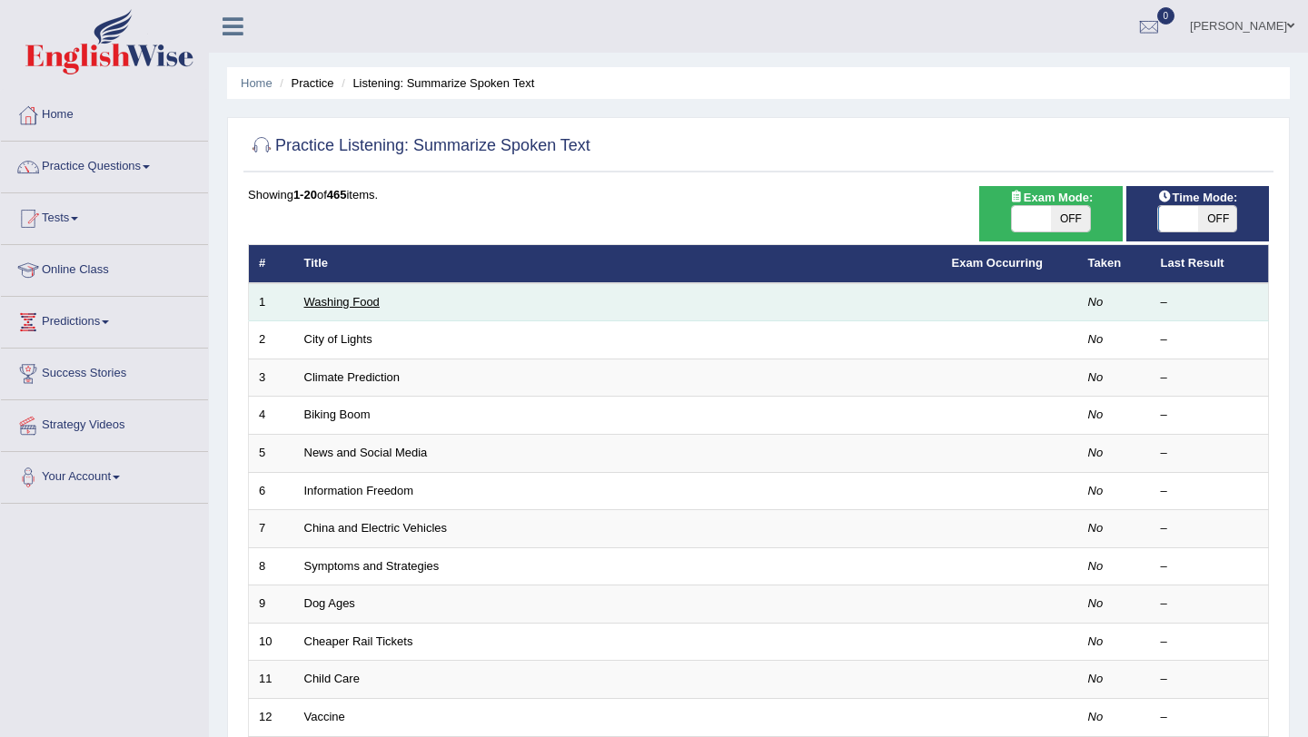
click at [324, 302] on link "Washing Food" at bounding box center [341, 302] width 75 height 14
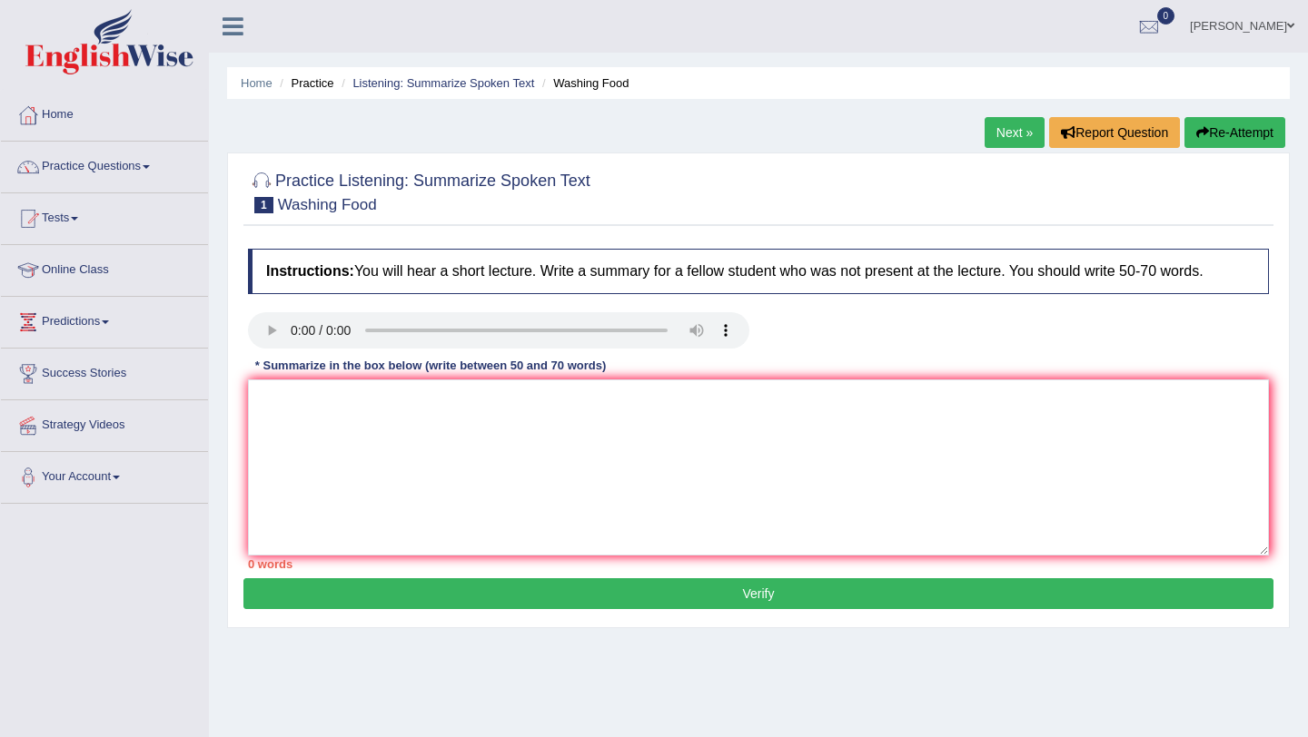
click at [236, 331] on div "Practice Listening: Summarize Spoken Text 1 Washing Food Instructions: You will…" at bounding box center [758, 391] width 1063 height 476
paste textarea "SUMMARISE SPOKEN TEXT TEMPLATE A noteworthy point revealed in the lecture was a…"
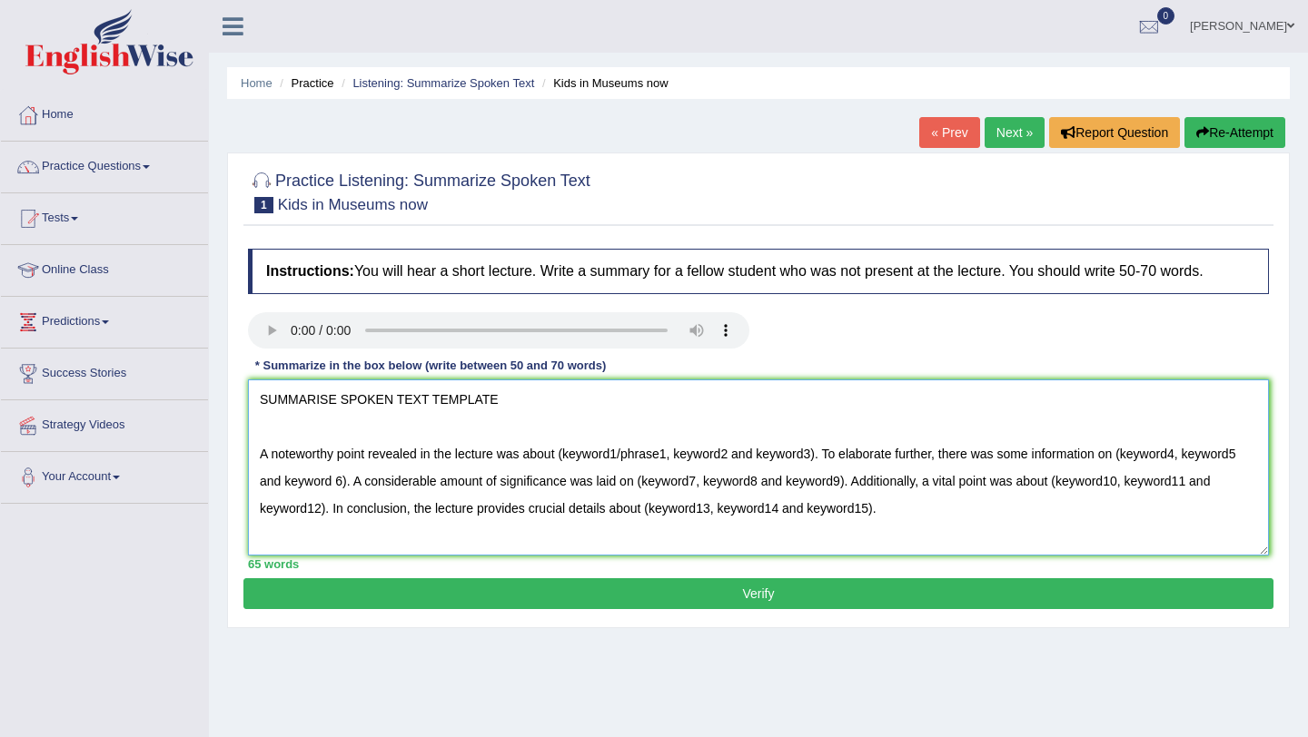
click at [493, 402] on textarea "SUMMARISE SPOKEN TEXT TEMPLATE A noteworthy point revealed in the lecture was a…" at bounding box center [758, 468] width 1021 height 176
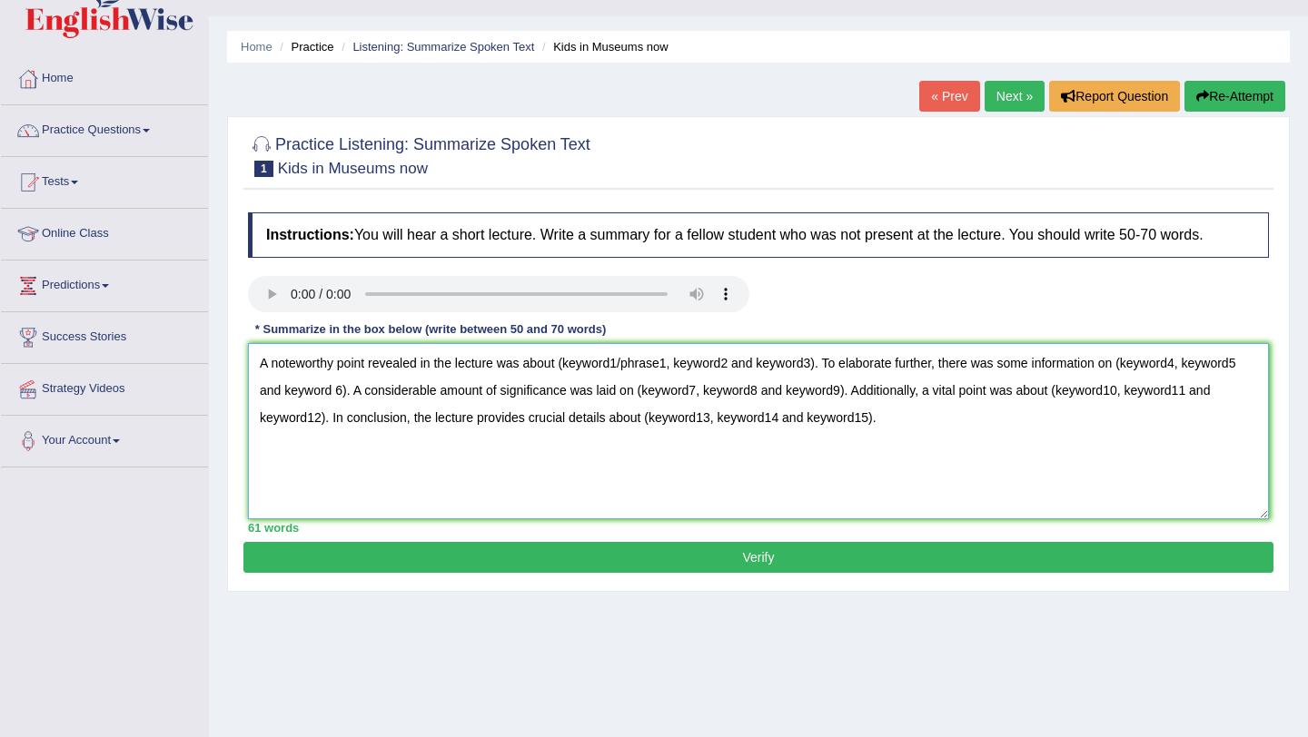
scroll to position [58, 0]
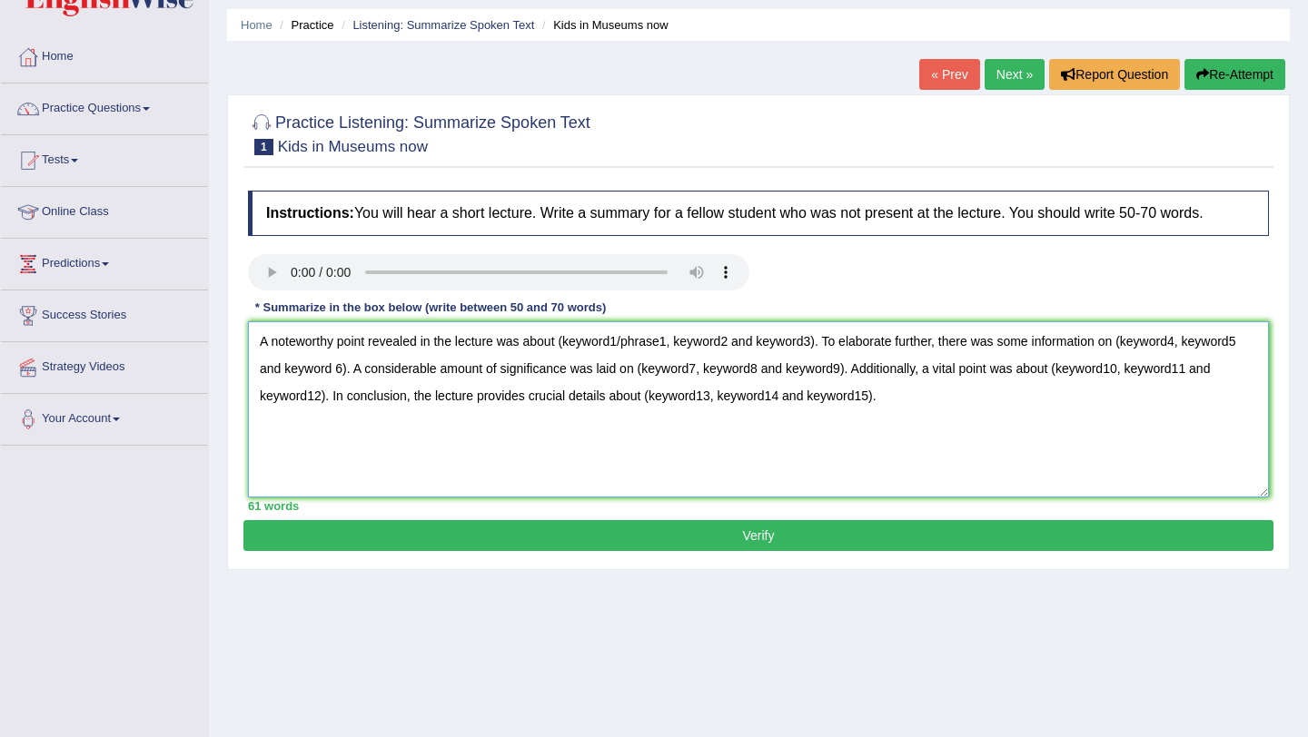
click at [621, 396] on textarea "A noteworthy point revealed in the lecture was about (keyword1/phrase1, keyword…" at bounding box center [758, 409] width 1021 height 176
click at [820, 395] on textarea "A noteworthy point revealed in the lecture was about museums,/phrase1, keyword2…" at bounding box center [758, 409] width 1021 height 176
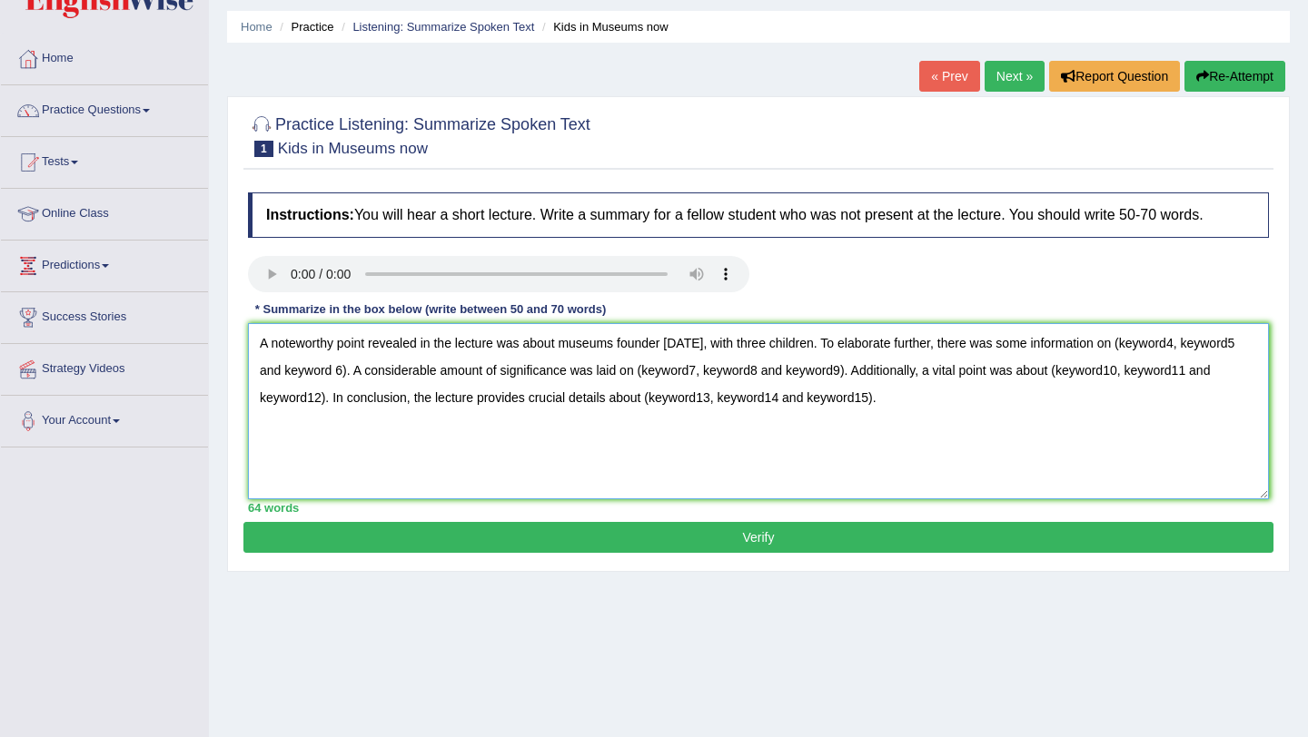
scroll to position [60, 0]
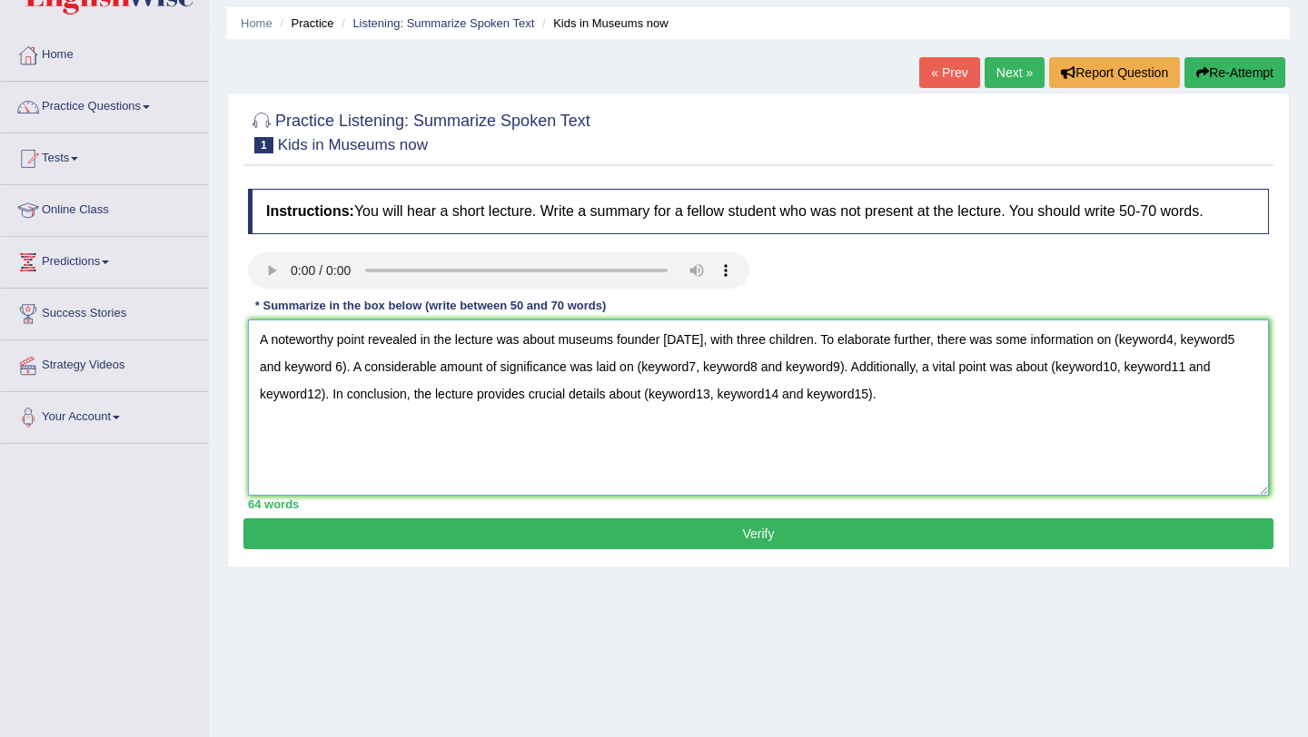
click at [1220, 392] on textarea "A noteworthy point revealed in the lecture was about museums founder [DATE], wi…" at bounding box center [758, 408] width 1021 height 176
click at [1159, 394] on textarea "A noteworthy point revealed in the lecture was about museums founder [DATE], wi…" at bounding box center [758, 408] width 1021 height 176
click at [456, 424] on textarea "A noteworthy point revealed in the lecture was about museums founder [DATE], wi…" at bounding box center [758, 408] width 1021 height 176
click at [831, 423] on textarea "A noteworthy point revealed in the lecture was about museums founder [DATE], wi…" at bounding box center [758, 408] width 1021 height 176
click at [1090, 440] on textarea "A noteworthy point revealed in the lecture was about museums founder [DATE], wi…" at bounding box center [758, 408] width 1021 height 176
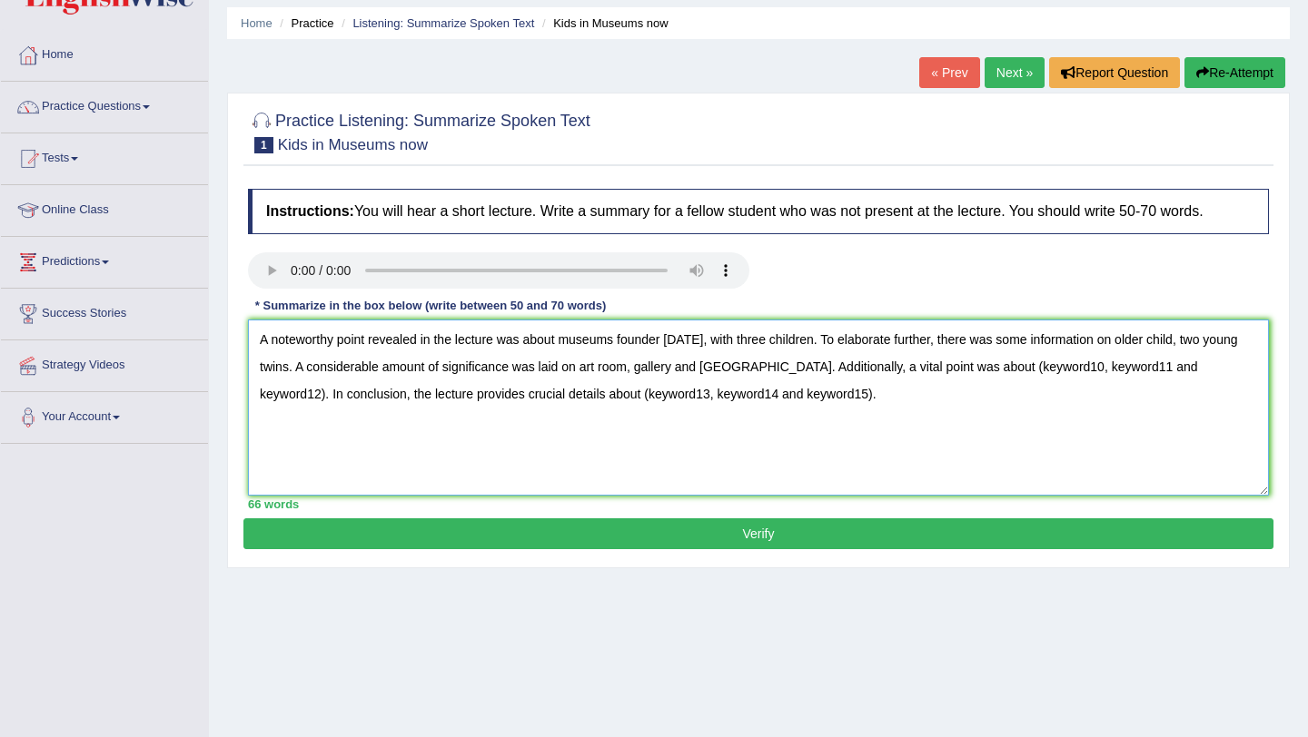
click at [1109, 422] on textarea "A noteworthy point revealed in the lecture was about museums founder [DATE], wi…" at bounding box center [758, 408] width 1021 height 176
click at [1208, 430] on textarea "A noteworthy point revealed in the lecture was about museums founder [DATE], wi…" at bounding box center [758, 408] width 1021 height 176
click at [1146, 425] on textarea "A noteworthy point revealed in the lecture was about museums founder [DATE], wi…" at bounding box center [758, 408] width 1021 height 176
click at [1152, 423] on textarea "A noteworthy point revealed in the lecture was about museums founder [DATE], wi…" at bounding box center [758, 408] width 1021 height 176
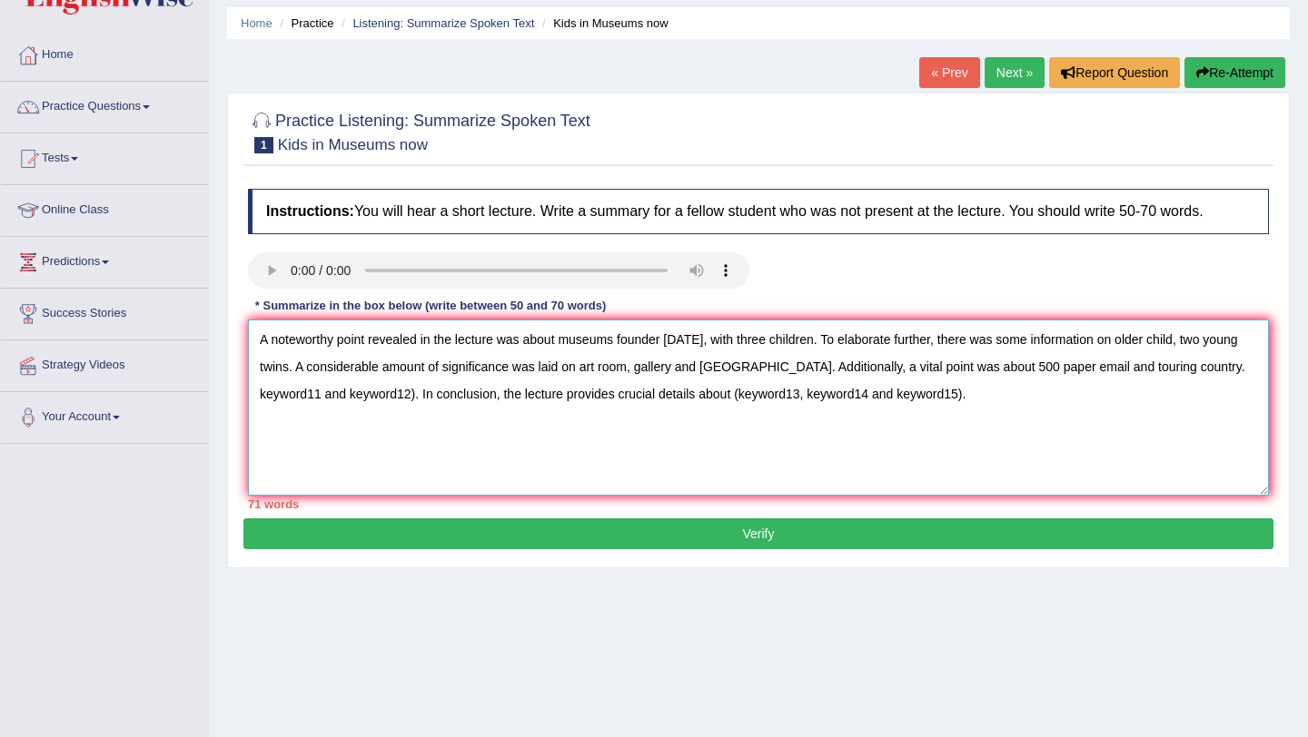
click at [414, 453] on textarea "A noteworthy point revealed in the lecture was about museums founder [DATE], wi…" at bounding box center [758, 408] width 1021 height 176
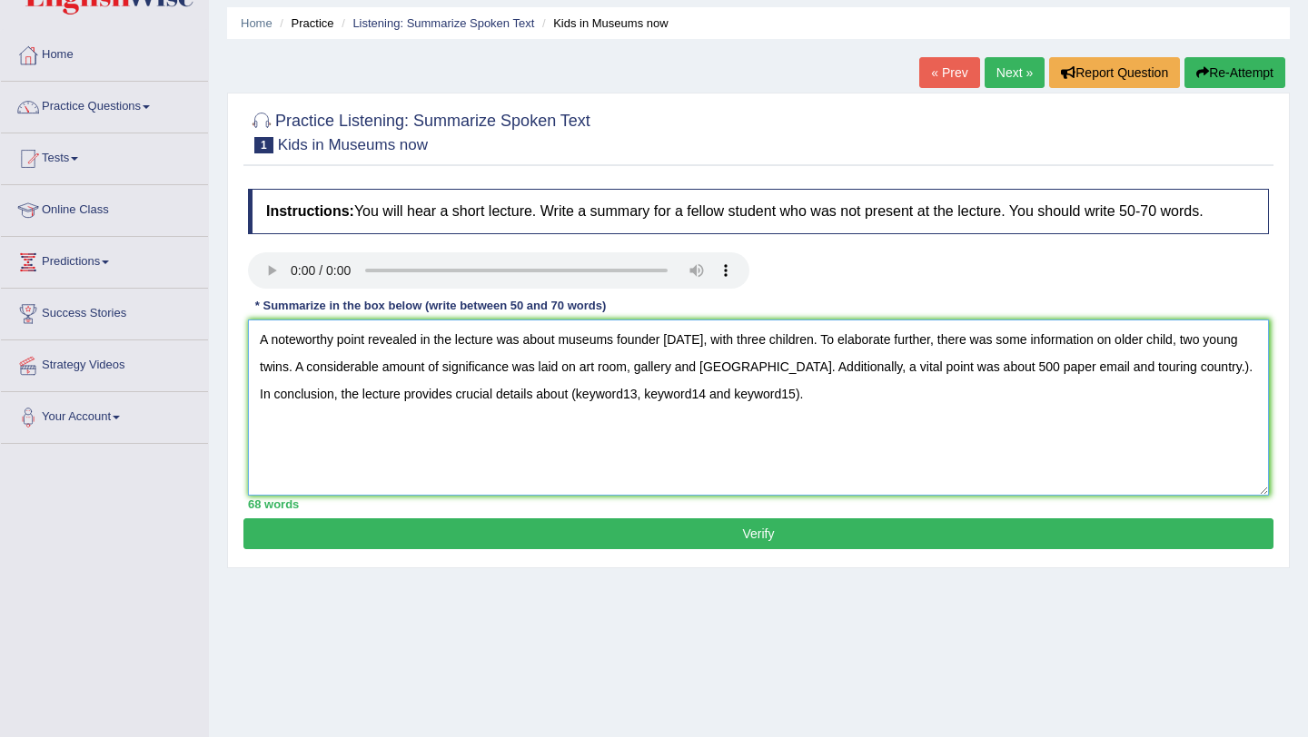
click at [1254, 427] on textarea "A noteworthy point revealed in the lecture was about museums founder [DATE], wi…" at bounding box center [758, 408] width 1021 height 176
click at [813, 453] on textarea "A noteworthy point revealed in the lecture was about museums founder [DATE], wi…" at bounding box center [758, 408] width 1021 height 176
click at [766, 450] on textarea "A noteworthy point revealed in the lecture was about museums founder [DATE], wi…" at bounding box center [758, 408] width 1021 height 176
click at [957, 132] on div at bounding box center [758, 131] width 1021 height 55
click at [700, 81] on div "Home Practice Listening: Summarize Spoken Text Kids in Museums now « Prev Next …" at bounding box center [758, 394] width 1099 height 908
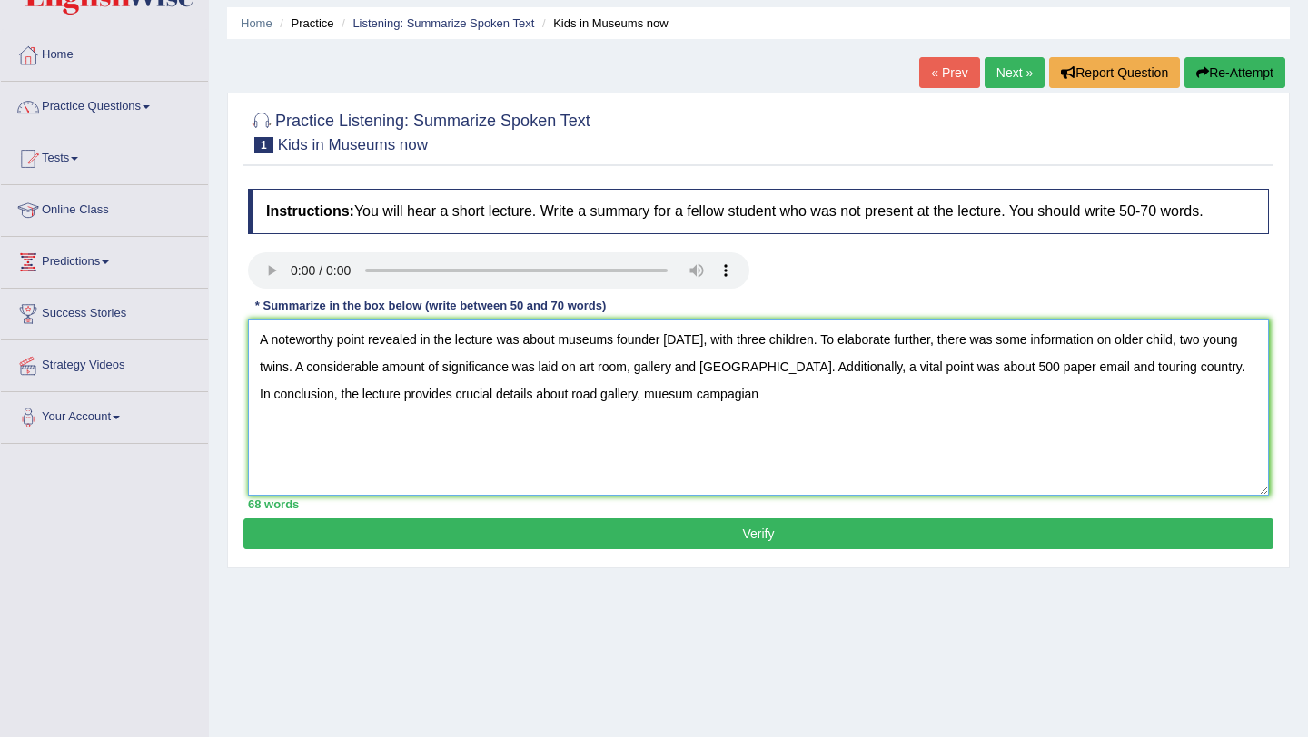
click at [775, 455] on textarea "A noteworthy point revealed in the lecture was about museums founder [DATE], wi…" at bounding box center [758, 408] width 1021 height 176
click at [745, 404] on textarea "A noteworthy point revealed in the lecture was about museums founder [DATE], wi…" at bounding box center [758, 408] width 1021 height 176
click at [643, 456] on textarea "A noteworthy point revealed in the lecture was about museums founder [DATE] wit…" at bounding box center [758, 408] width 1021 height 176
click at [683, 396] on textarea "A noteworthy point revealed in the lecture was about museums founder [DATE] wit…" at bounding box center [758, 408] width 1021 height 176
click at [561, 396] on textarea "A noteworthy point revealed in the lecture was about museums founder [DATE] wit…" at bounding box center [758, 408] width 1021 height 176
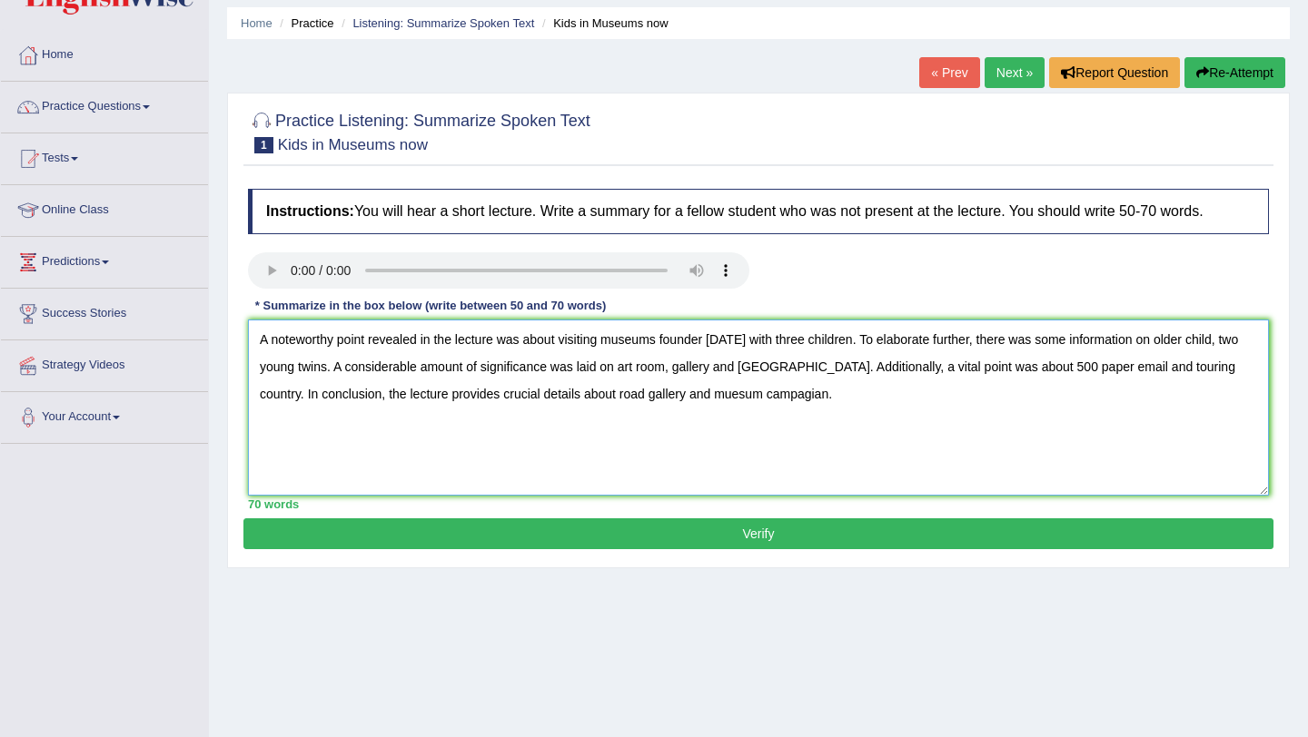
click at [705, 403] on textarea "A noteworthy point revealed in the lecture was about visiting museums founder […" at bounding box center [758, 408] width 1021 height 176
click at [708, 402] on textarea "A noteworthy point revealed in the lecture was about visiting museums founder […" at bounding box center [758, 408] width 1021 height 176
click at [1216, 399] on textarea "A noteworthy point revealed in the lecture was about visiting museums [DATE] wi…" at bounding box center [758, 408] width 1021 height 176
click at [1149, 395] on textarea "A noteworthy point revealed in the lecture was about visiting museums [DATE] wi…" at bounding box center [758, 408] width 1021 height 176
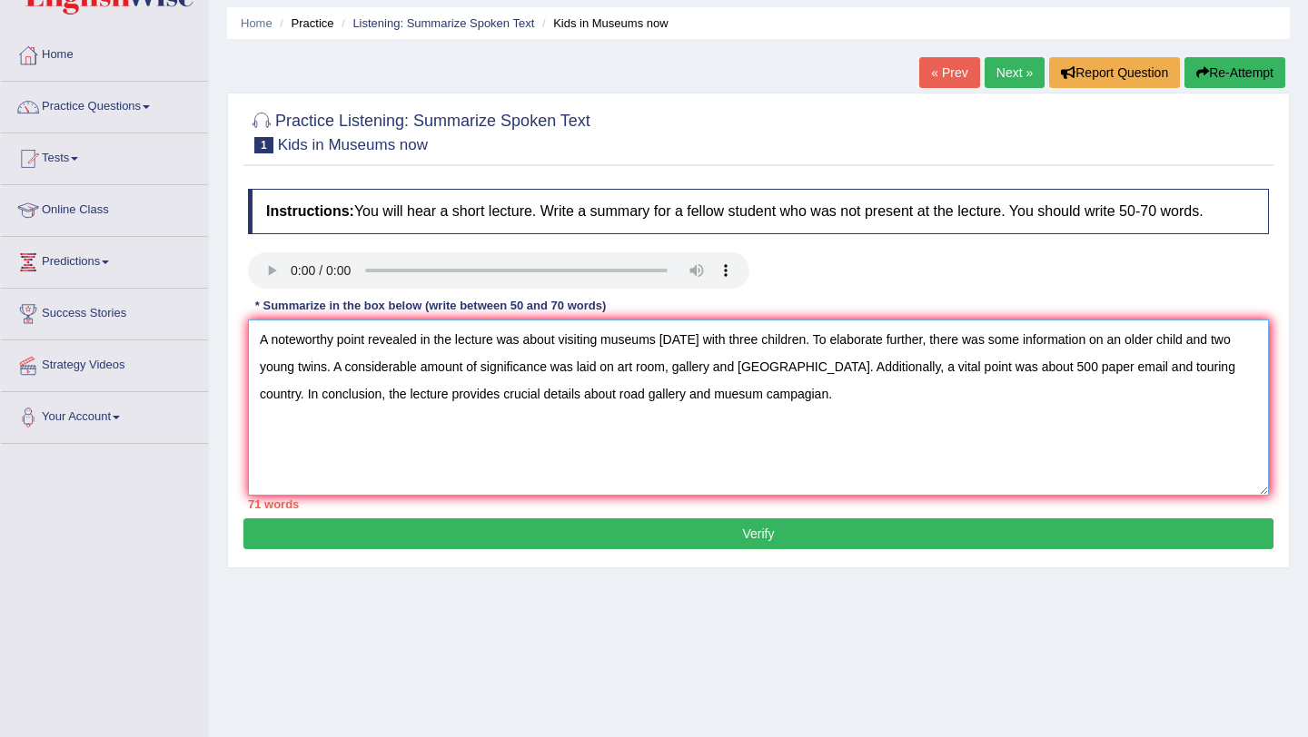
click at [647, 422] on textarea "A noteworthy point revealed in the lecture was about visiting museums [DATE] wi…" at bounding box center [758, 408] width 1021 height 176
click at [722, 420] on textarea "A noteworthy point revealed in the lecture was about visiting museums [DATE] wi…" at bounding box center [758, 408] width 1021 height 176
click at [797, 418] on textarea "A noteworthy point revealed in the lecture was about visiting museums [DATE] wi…" at bounding box center [758, 408] width 1021 height 176
click at [862, 450] on textarea "A noteworthy point revealed in the lecture was about visiting museums [DATE] wi…" at bounding box center [758, 408] width 1021 height 176
click at [884, 456] on textarea "A noteworthy point revealed in the lecture was about visiting museums [DATE] wi…" at bounding box center [758, 408] width 1021 height 176
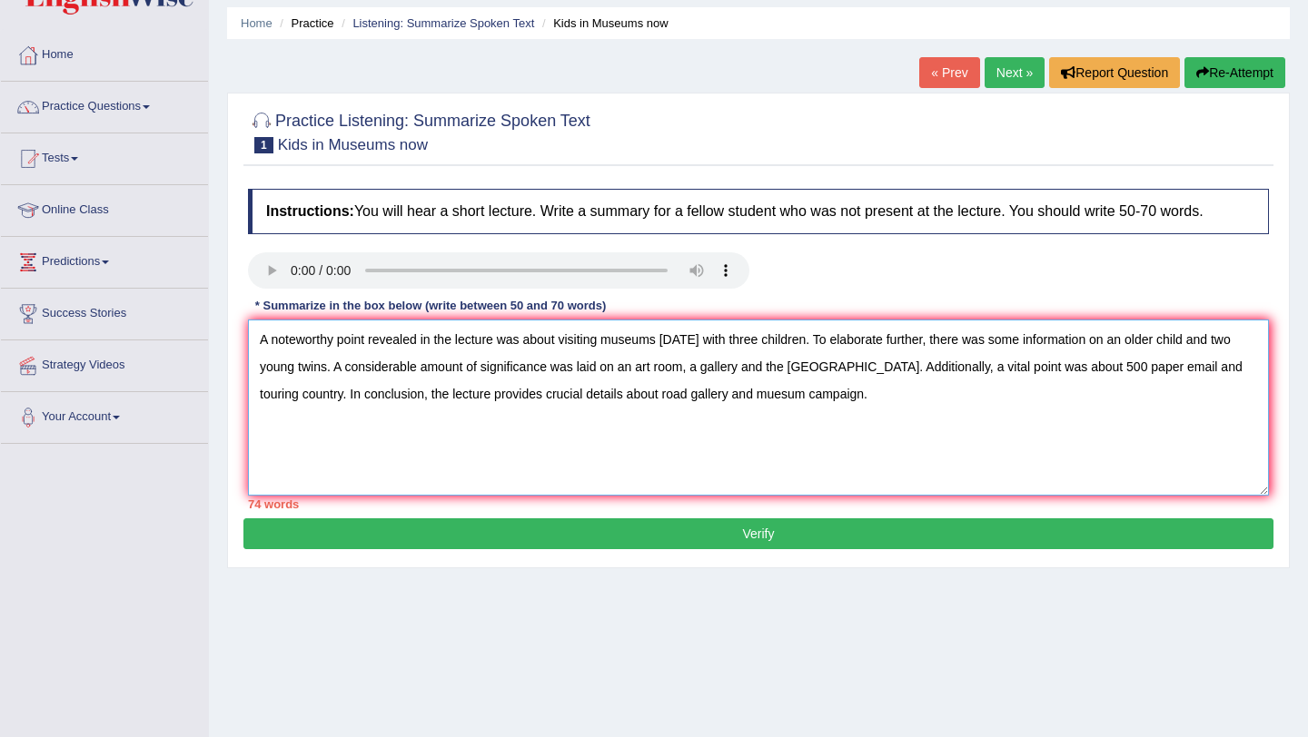
click at [1135, 419] on textarea "A noteworthy point revealed in the lecture was about visiting museums [DATE] wi…" at bounding box center [758, 408] width 1021 height 176
click at [329, 450] on textarea "A noteworthy point revealed in the lecture was about visiting museums [DATE] wi…" at bounding box center [758, 408] width 1021 height 176
click at [1152, 396] on textarea "A noteworthy point revealed in the lecture was about visiting museums [DATE] wi…" at bounding box center [758, 408] width 1021 height 176
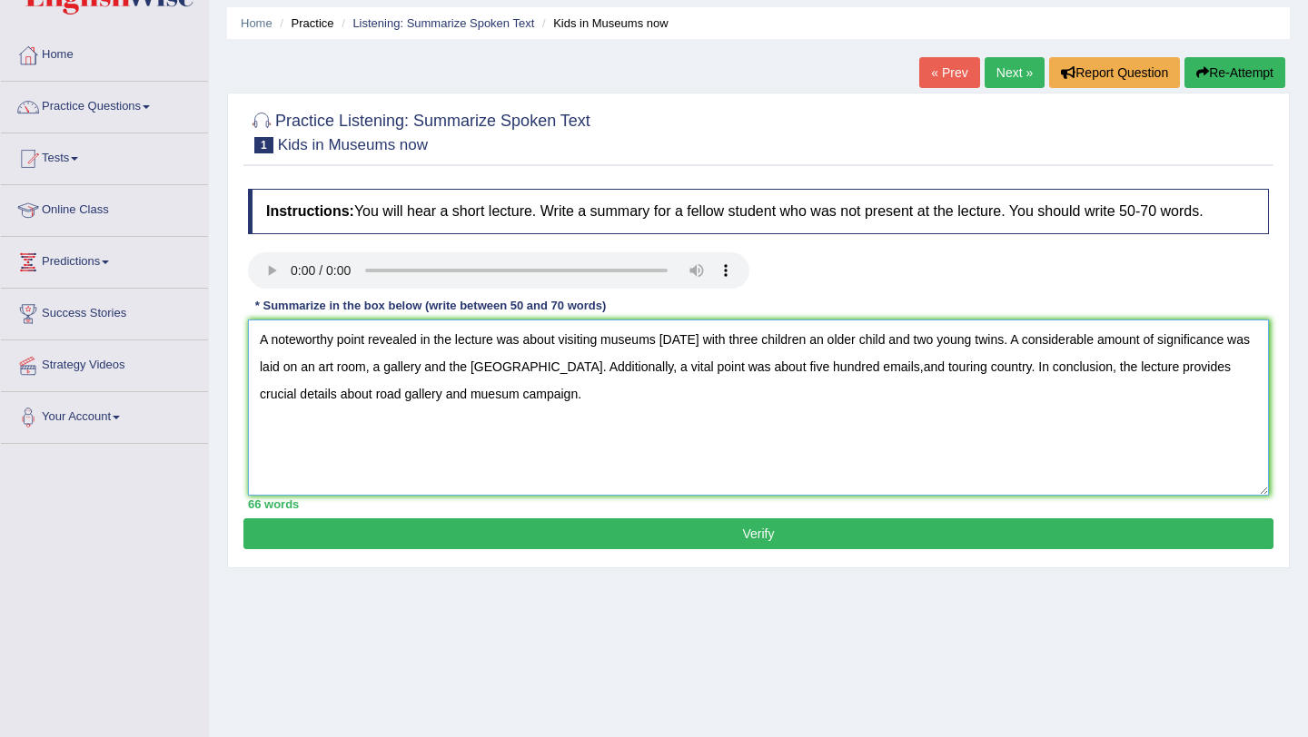
click at [847, 399] on textarea "A noteworthy point revealed in the lecture was about visiting museums [DATE] wi…" at bounding box center [758, 408] width 1021 height 176
click at [681, 457] on textarea "A noteworthy point revealed in the lecture was about visiting museums [DATE] wi…" at bounding box center [758, 408] width 1021 height 176
click at [1043, 423] on textarea "A noteworthy point revealed in the lecture was about visiting museums [DATE] wi…" at bounding box center [758, 408] width 1021 height 176
click at [973, 424] on textarea "A noteworthy point revealed in the lecture was about visiting museums [DATE] wi…" at bounding box center [758, 408] width 1021 height 176
click at [975, 425] on textarea "A noteworthy point revealed in the lecture was about visiting museums [DATE] wi…" at bounding box center [758, 408] width 1021 height 176
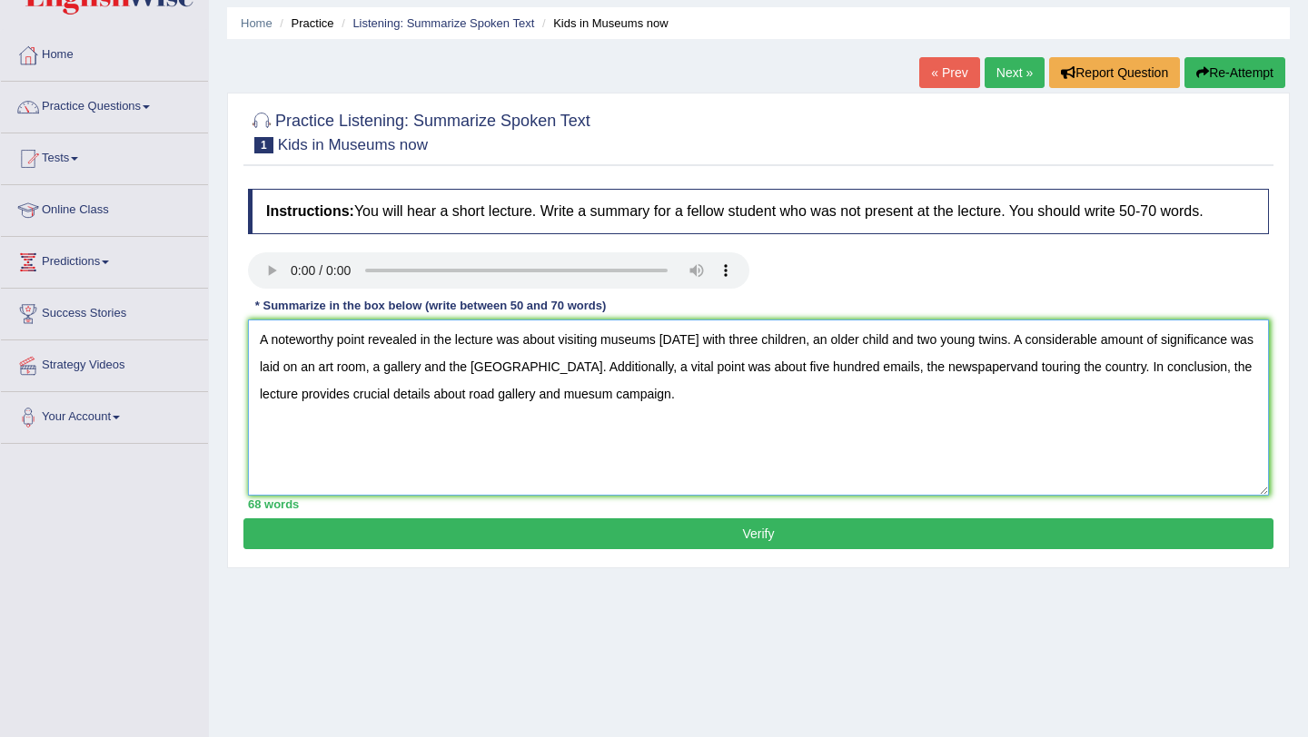
click at [588, 451] on textarea "A noteworthy point revealed in the lecture was about visiting museums [DATE] wi…" at bounding box center [758, 408] width 1021 height 176
click at [796, 456] on textarea "A noteworthy point revealed in the lecture was about visiting museums [DATE] wi…" at bounding box center [758, 408] width 1021 height 176
click at [666, 452] on textarea "A noteworthy point revealed in the lecture was about visiting museums [DATE] wi…" at bounding box center [758, 408] width 1021 height 176
click at [1087, 463] on textarea "A noteworthy point revealed in the lecture was about visiting museums [DATE] wi…" at bounding box center [758, 408] width 1021 height 176
click at [1029, 425] on textarea "A noteworthy point revealed in the lecture was about visiting museums [DATE] wi…" at bounding box center [758, 408] width 1021 height 176
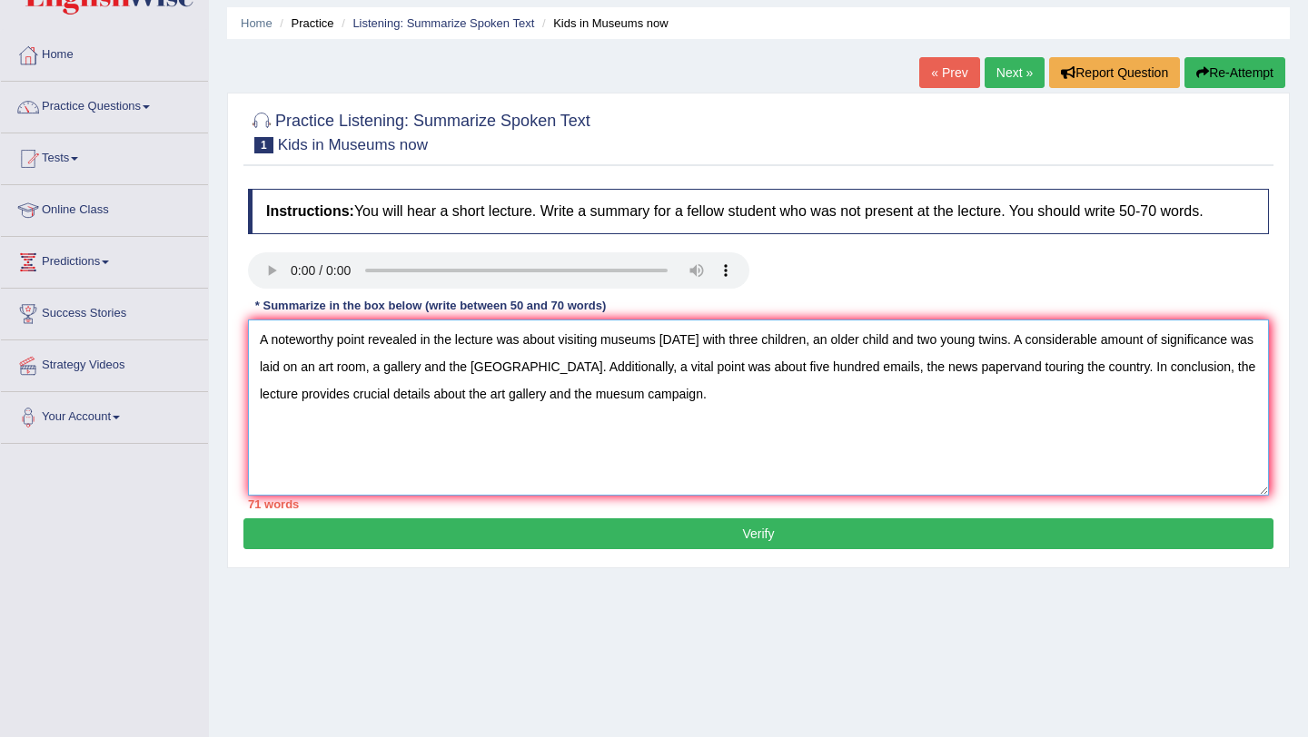
click at [1069, 423] on textarea "A noteworthy point revealed in the lecture was about visiting museums [DATE] wi…" at bounding box center [758, 408] width 1021 height 176
click at [1075, 425] on textarea "A noteworthy point revealed in the lecture was about visiting museums [DATE] wi…" at bounding box center [758, 408] width 1021 height 176
click at [1032, 426] on textarea "A noteworthy point revealed in the lecture was about visiting museums [DATE] wi…" at bounding box center [758, 408] width 1021 height 176
click at [1061, 417] on textarea "A noteworthy point revealed in the lecture was about visiting museums [DATE] wi…" at bounding box center [758, 408] width 1021 height 176
click at [871, 399] on textarea "A noteworthy point revealed in the lecture was about visiting museums [DATE] wi…" at bounding box center [758, 408] width 1021 height 176
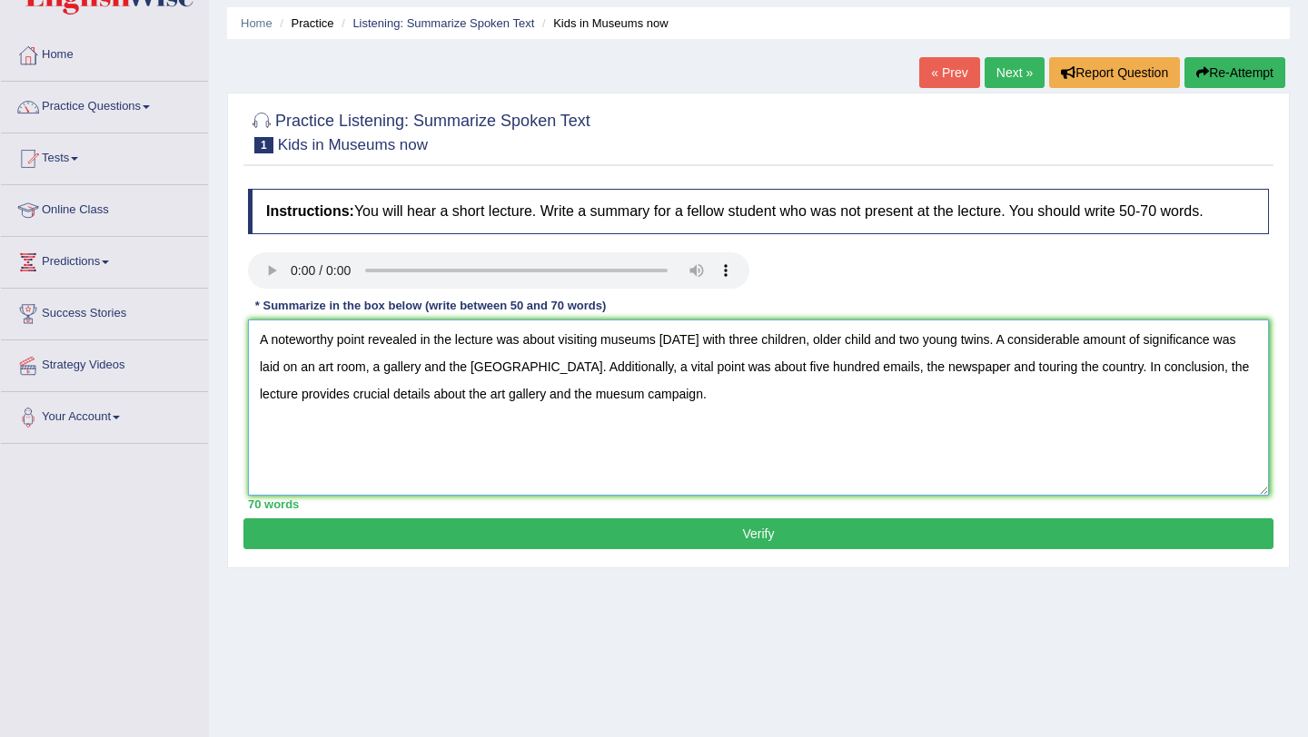
click at [969, 396] on textarea "A noteworthy point revealed in the lecture was about visiting museums [DATE] wi…" at bounding box center [758, 408] width 1021 height 176
click at [853, 398] on textarea "A noteworthy point revealed in the lecture was about visiting museums [DATE] wi…" at bounding box center [758, 408] width 1021 height 176
click at [855, 395] on textarea "A noteworthy point revealed in the lecture was about visiting museums [DATE] wi…" at bounding box center [758, 408] width 1021 height 176
type textarea "A noteworthy point revealed in the lecture was about visiting museums [DATE] wi…"
click at [895, 522] on button "Verify" at bounding box center [758, 534] width 1030 height 31
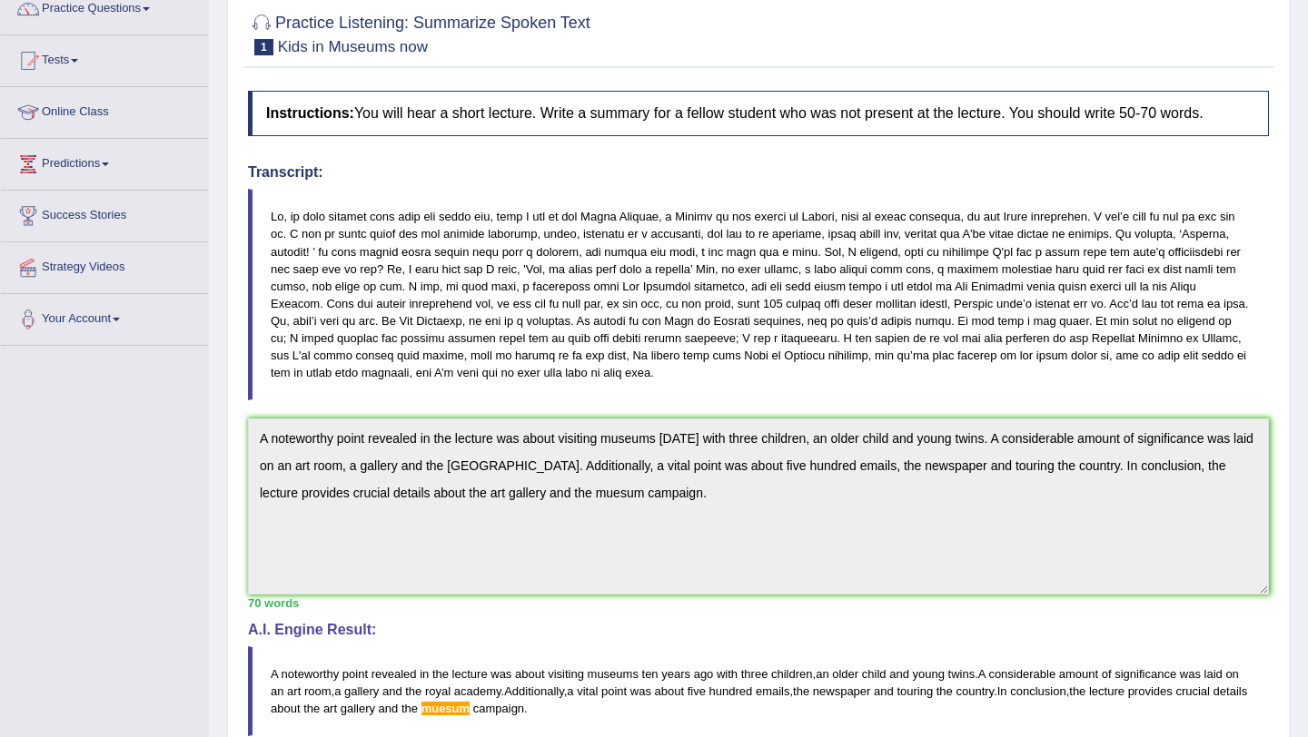
scroll to position [157, 0]
